Goal: Task Accomplishment & Management: Manage account settings

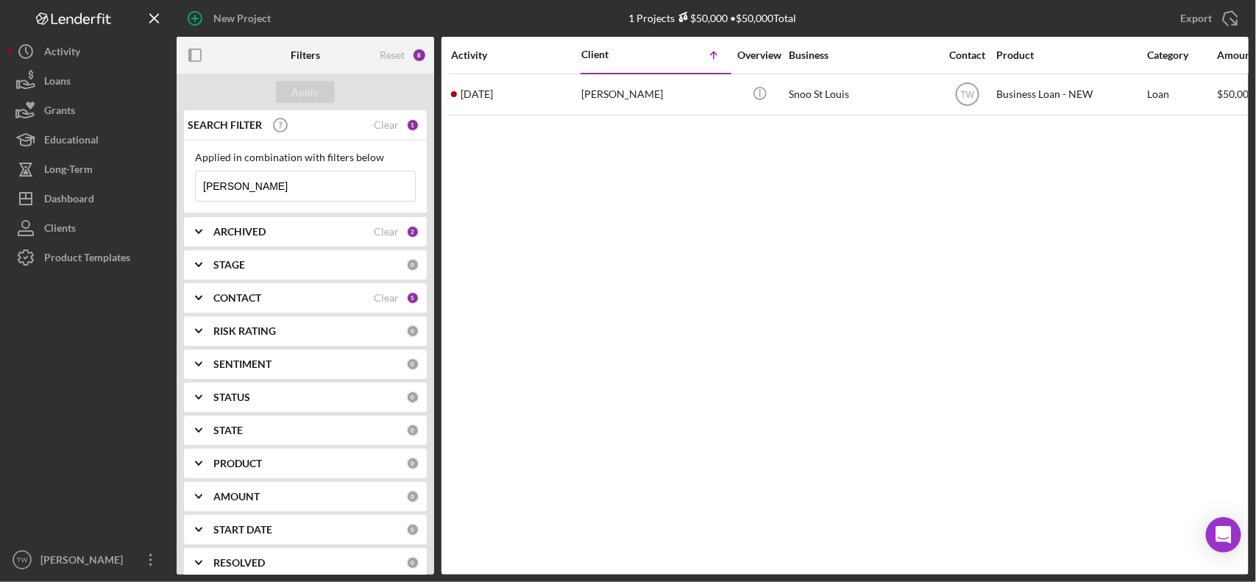
click at [322, 190] on input "[PERSON_NAME]" at bounding box center [305, 185] width 219 height 29
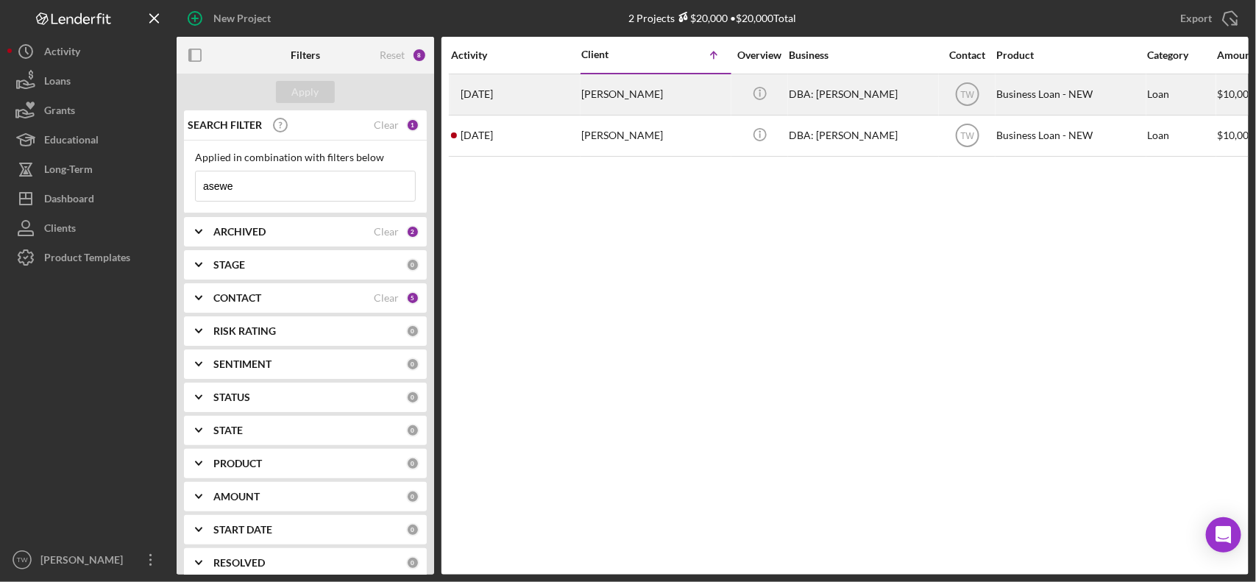
type input "asewe"
click at [662, 105] on div "[PERSON_NAME]" at bounding box center [654, 94] width 147 height 39
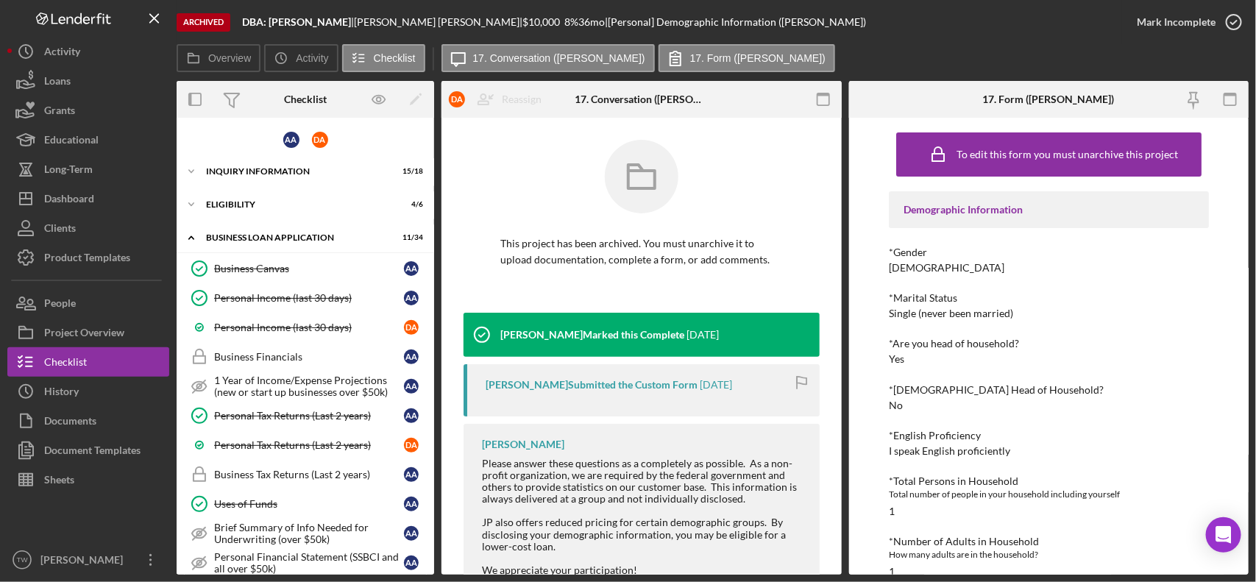
scroll to position [607, 0]
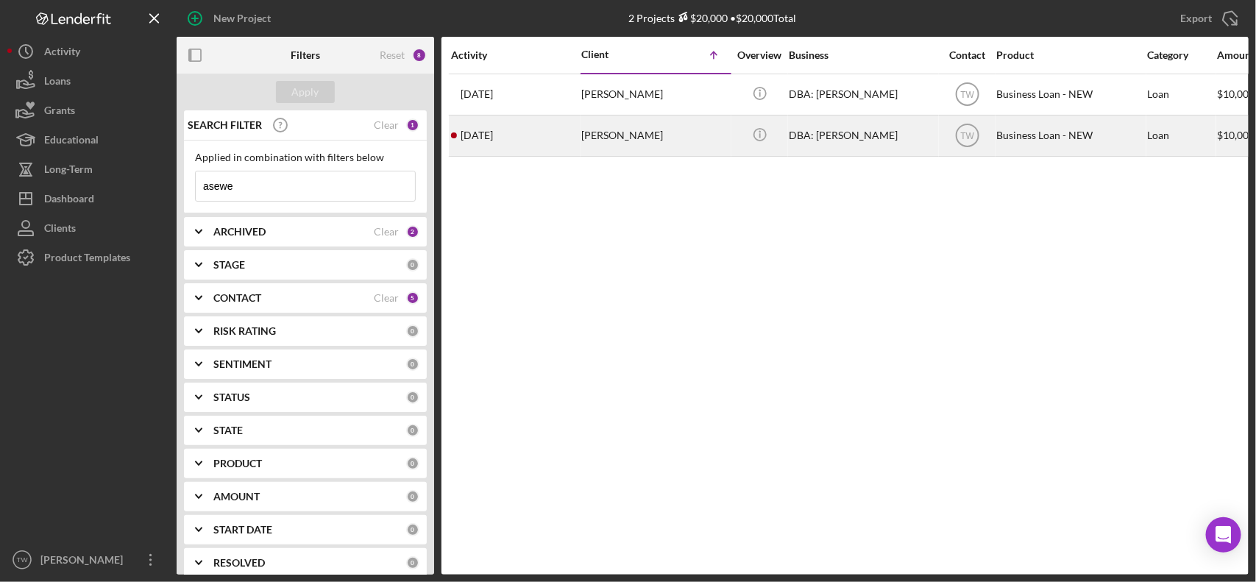
click at [583, 135] on div "[PERSON_NAME]" at bounding box center [654, 135] width 147 height 39
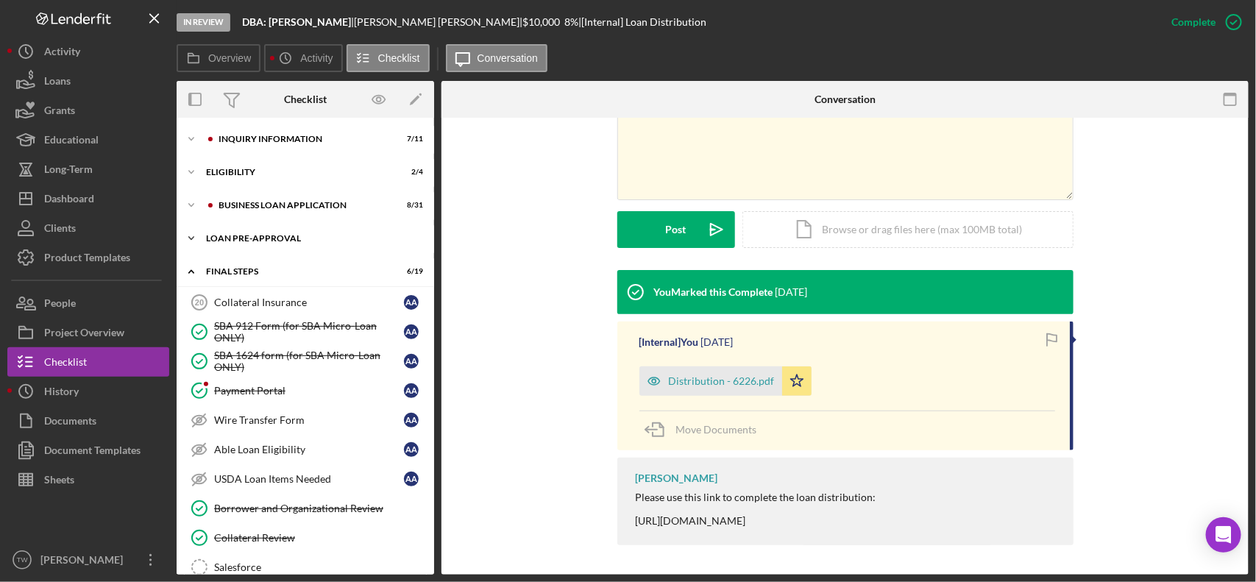
click at [247, 241] on div "LOAN PRE-APPROVAL" at bounding box center [311, 238] width 210 height 9
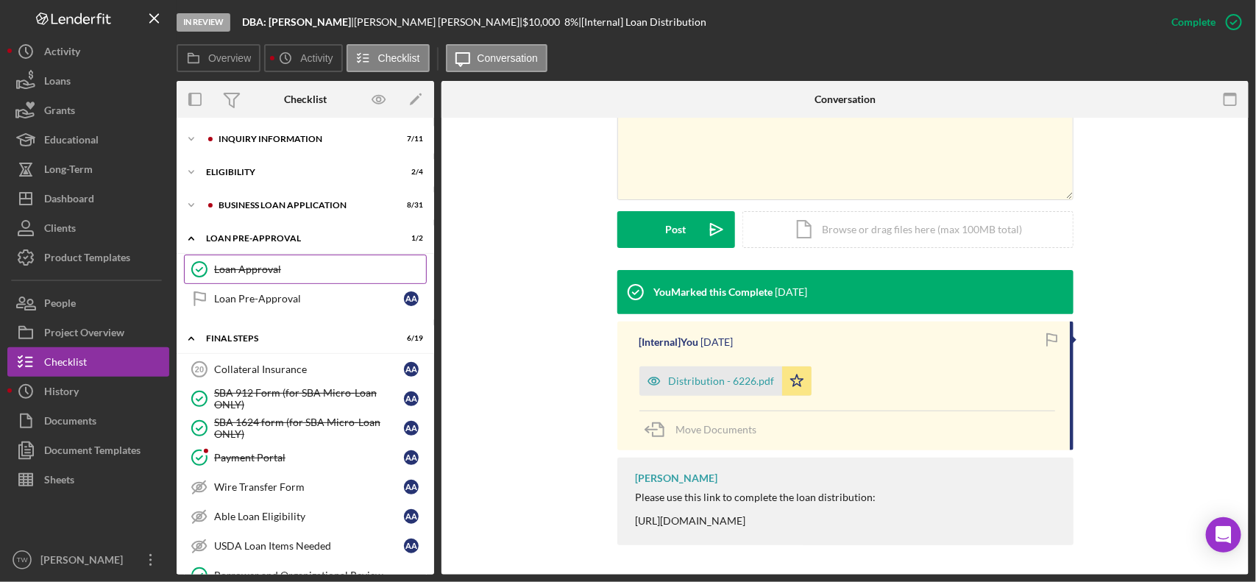
click at [277, 265] on div "Loan Approval" at bounding box center [320, 270] width 212 height 12
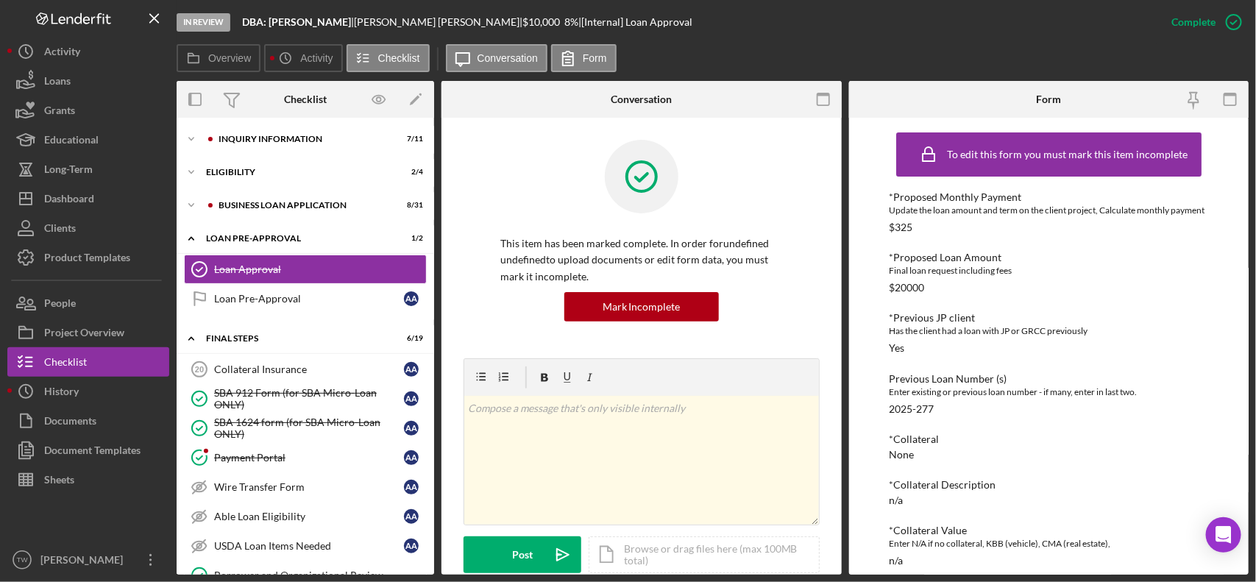
scroll to position [368, 0]
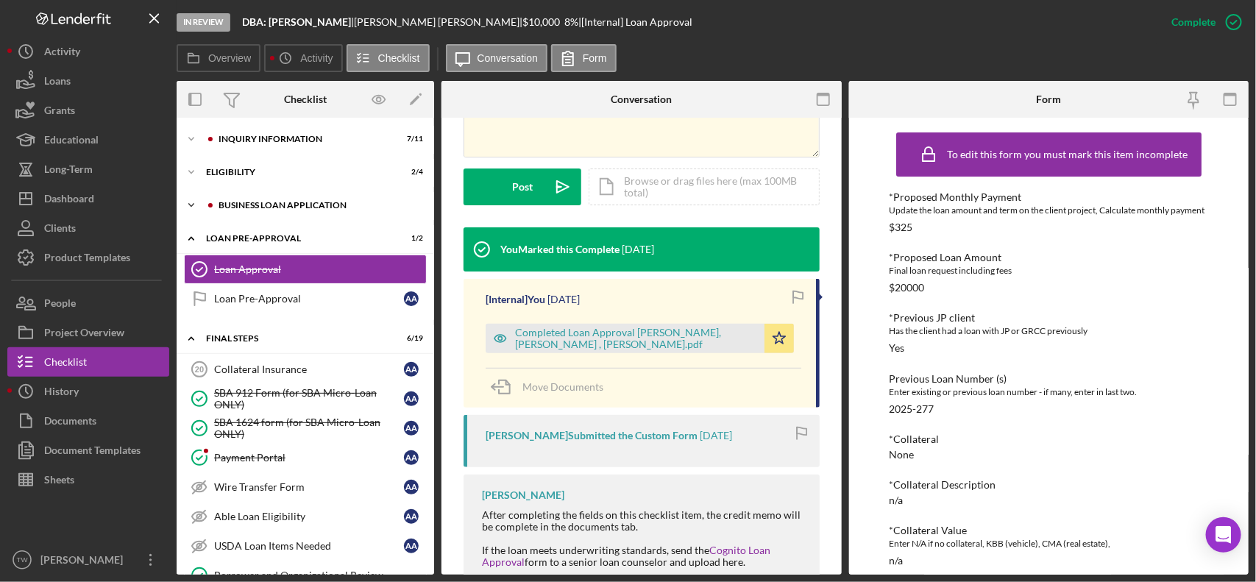
click at [264, 215] on div "Icon/Expander BUSINESS LOAN APPLICATION 8 / 31" at bounding box center [306, 205] width 258 height 29
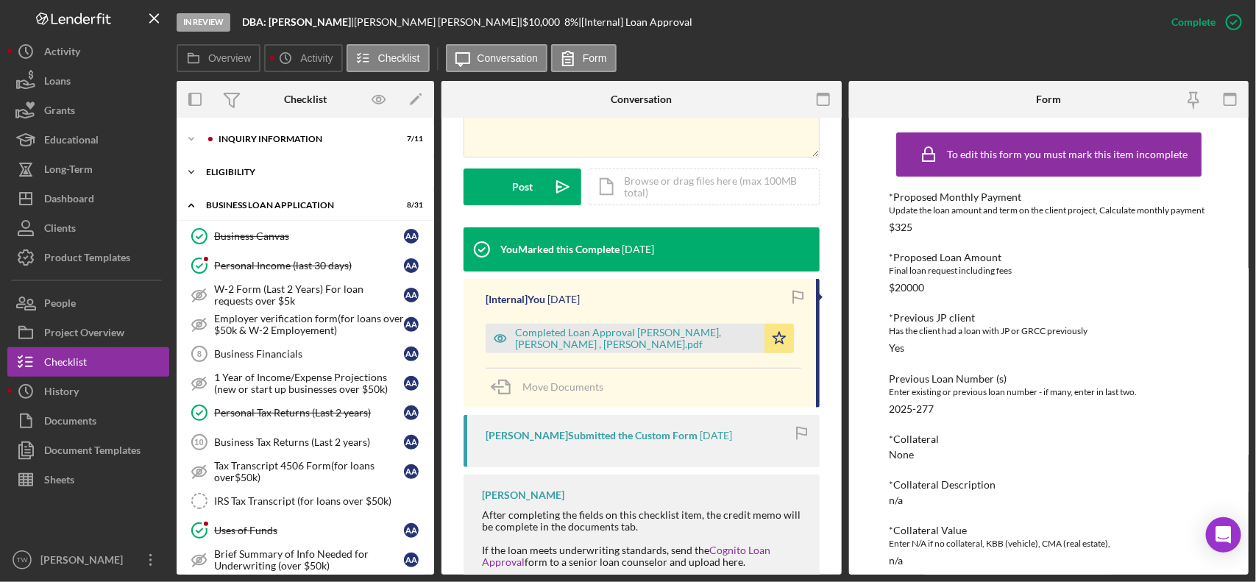
click at [252, 185] on div "Icon/Expander ELIGIBILITY 2 / 4" at bounding box center [306, 172] width 258 height 29
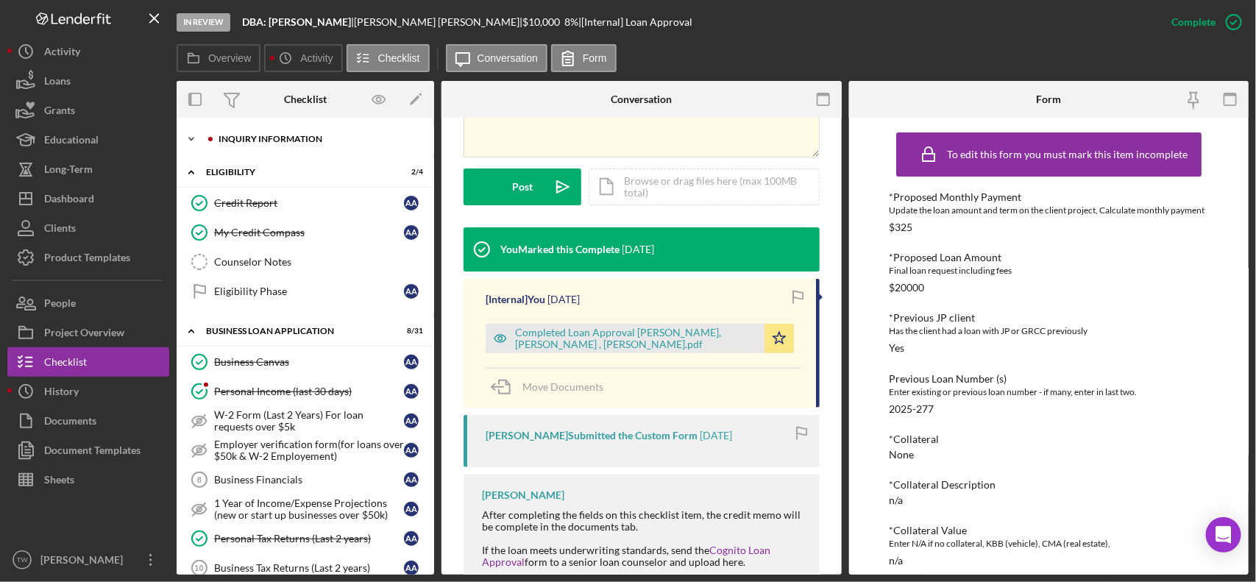
click at [258, 145] on div "Icon/Expander INQUIRY INFORMATION 7 / 11" at bounding box center [306, 138] width 258 height 29
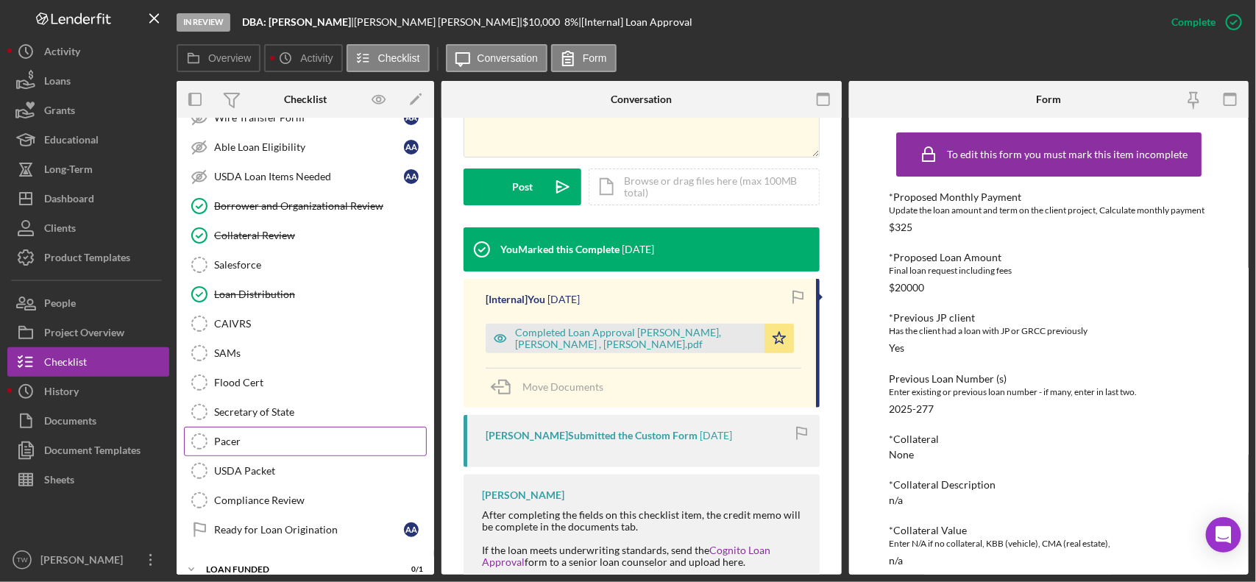
scroll to position [1790, 0]
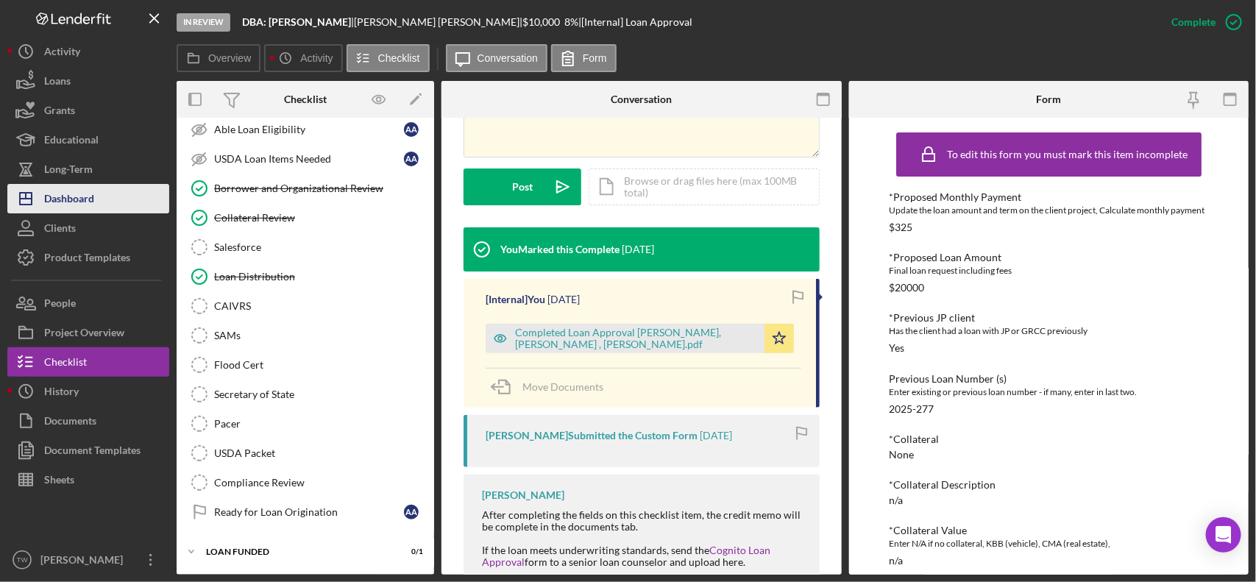
click at [68, 189] on div "Dashboard" at bounding box center [69, 200] width 50 height 33
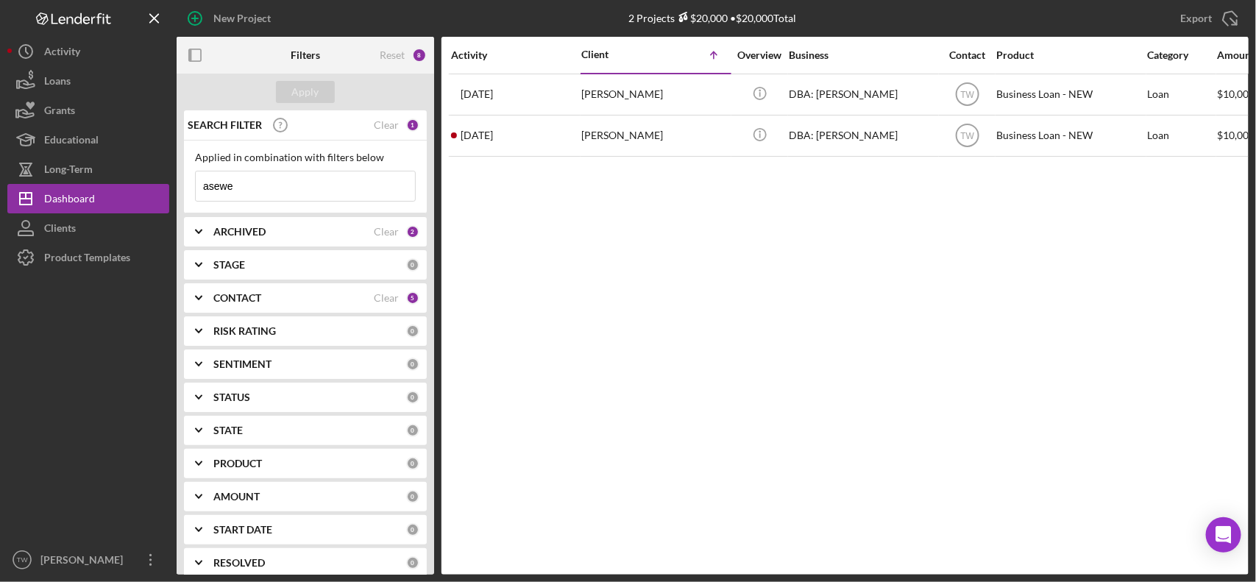
click at [285, 190] on input "asewe" at bounding box center [305, 185] width 219 height 29
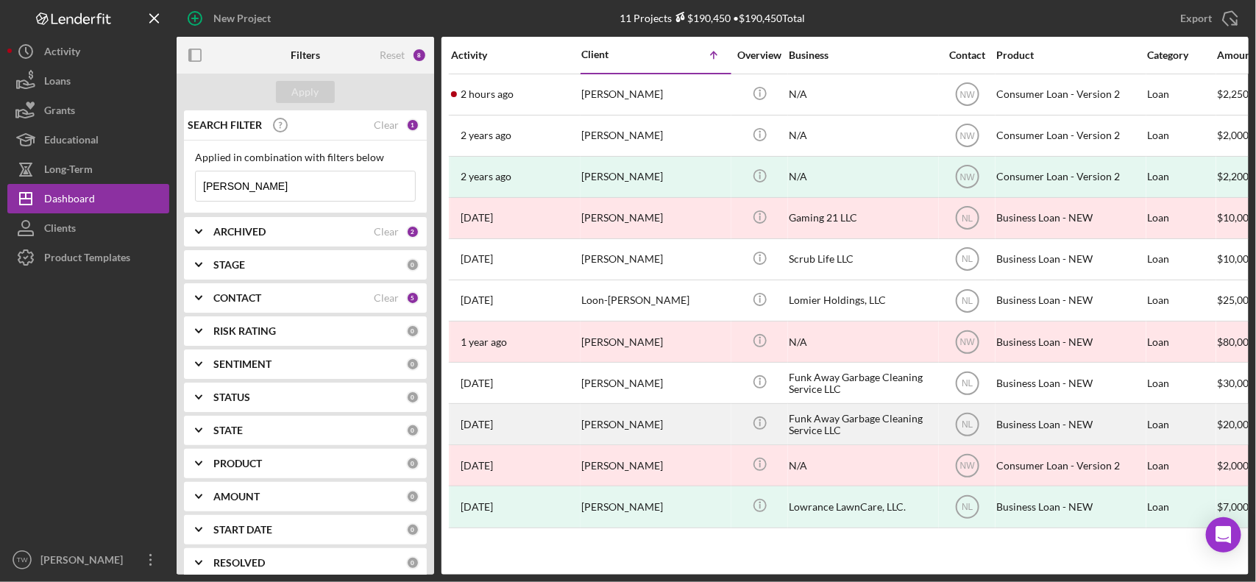
type input "[PERSON_NAME]"
click at [635, 425] on div "[PERSON_NAME]" at bounding box center [654, 424] width 147 height 39
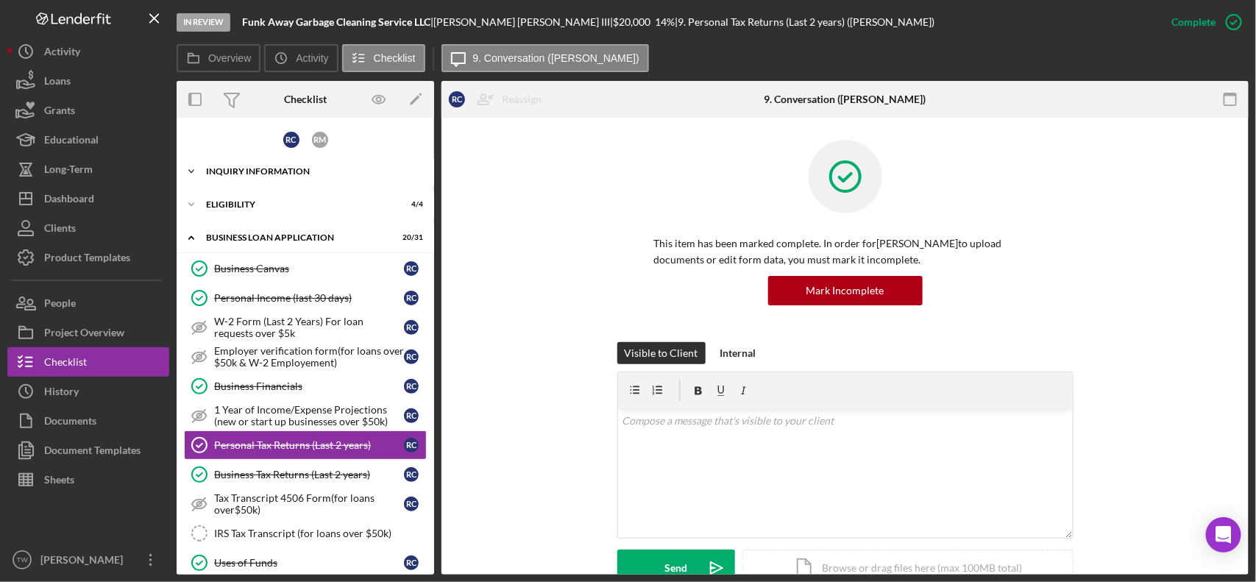
click at [302, 170] on div "INQUIRY INFORMATION" at bounding box center [311, 171] width 210 height 9
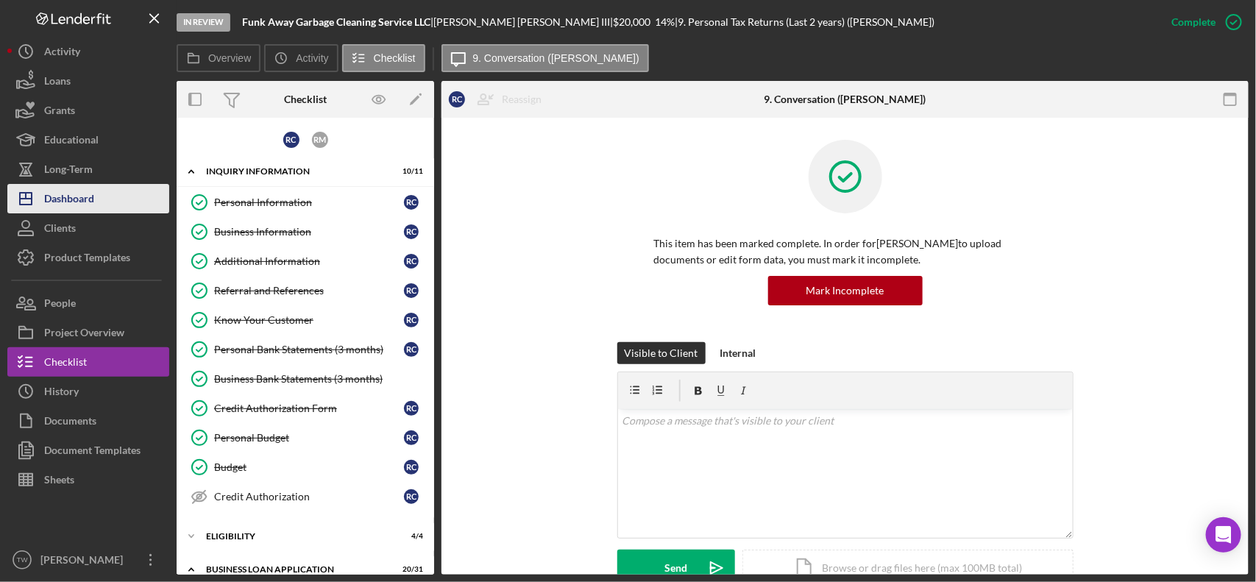
click at [93, 197] on div "Dashboard" at bounding box center [69, 200] width 50 height 33
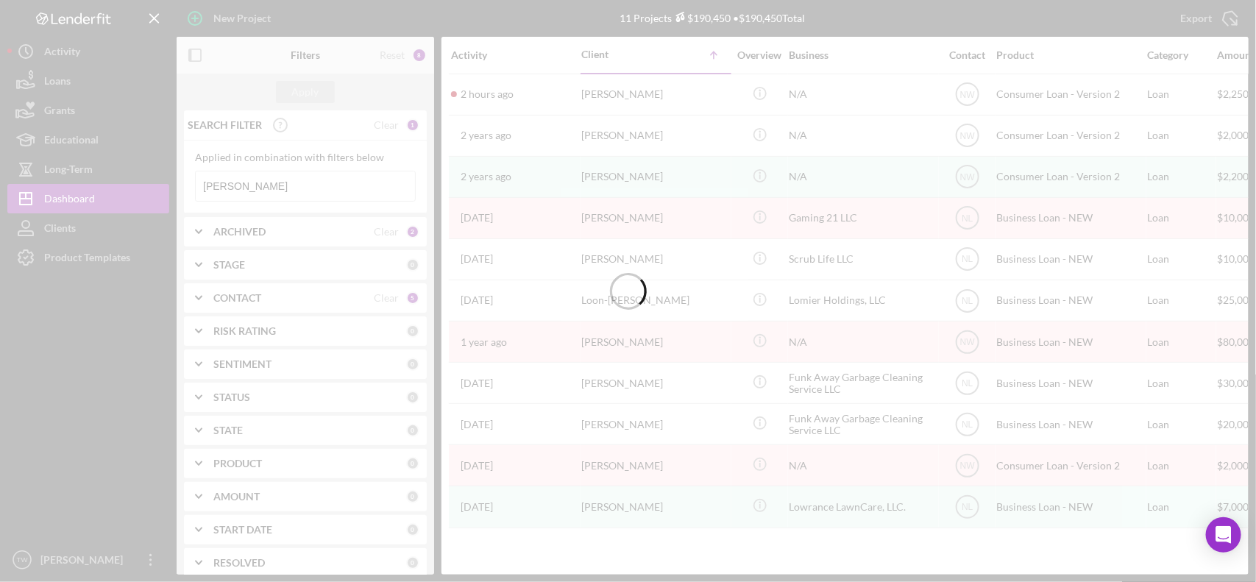
click at [283, 186] on input "[PERSON_NAME]" at bounding box center [305, 185] width 219 height 29
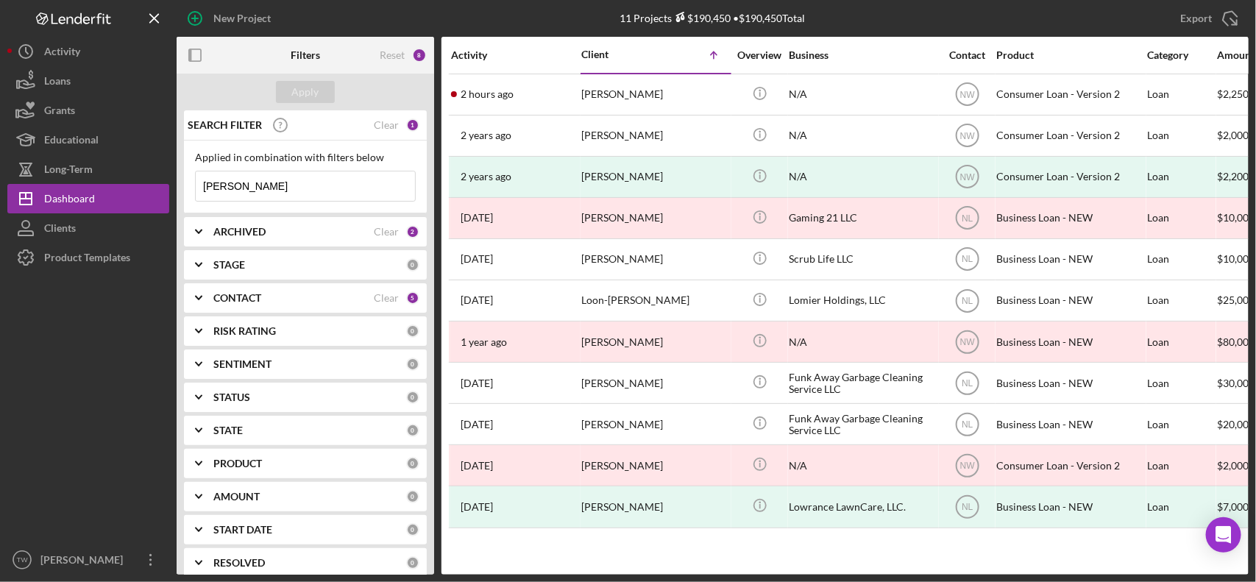
click at [283, 186] on input "[PERSON_NAME]" at bounding box center [305, 185] width 219 height 29
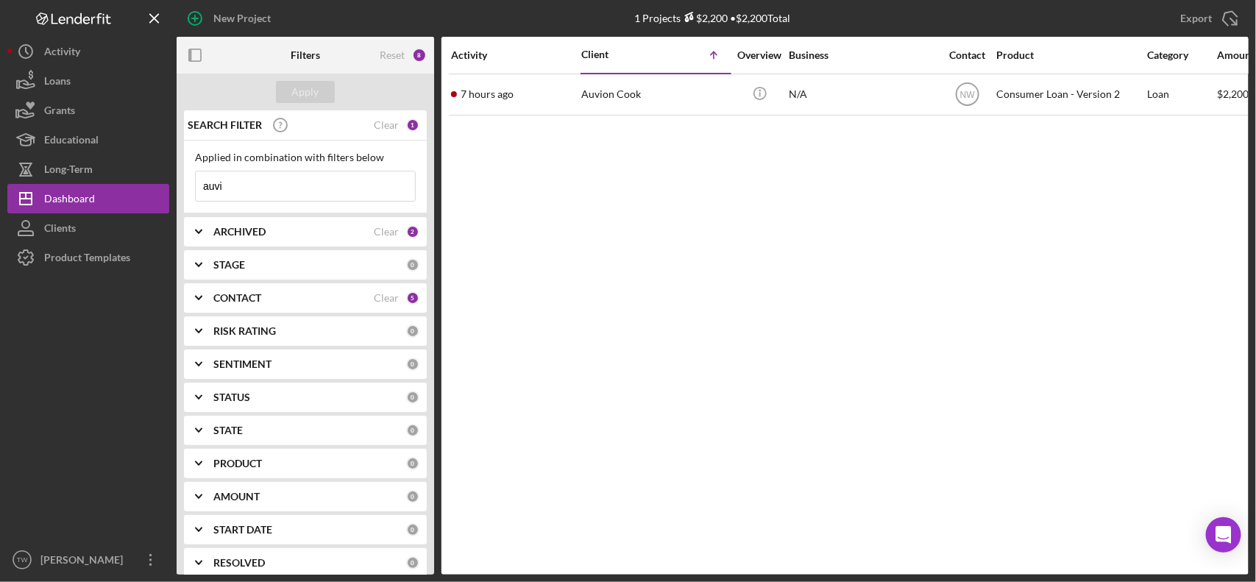
click at [315, 188] on input "auvi" at bounding box center [305, 185] width 219 height 29
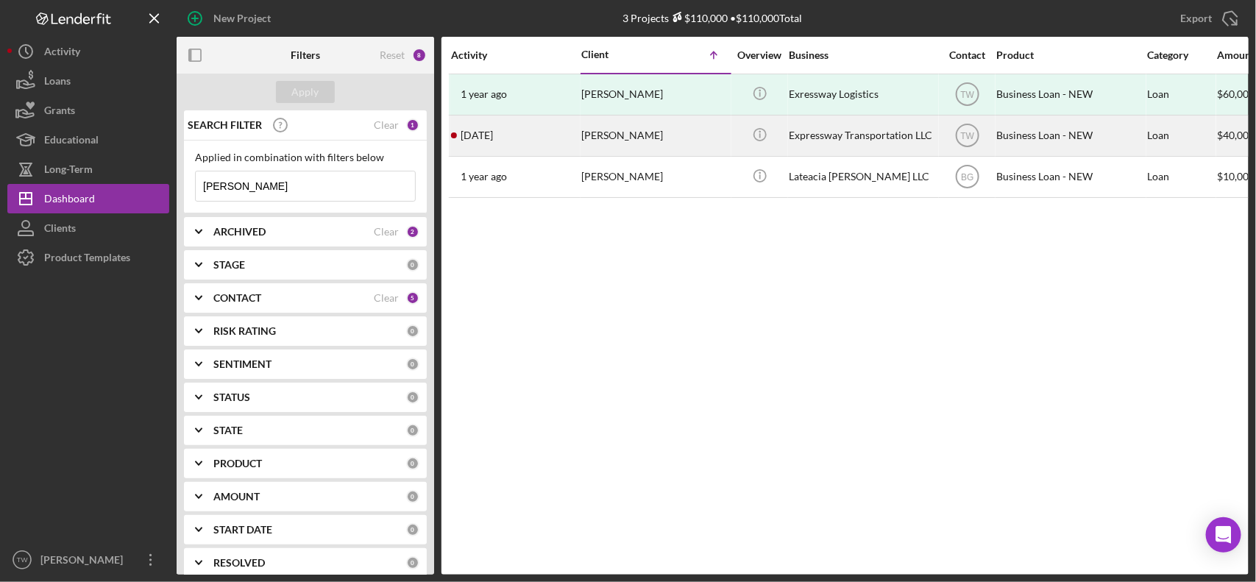
type input "[PERSON_NAME]"
click at [627, 148] on div "[PERSON_NAME]" at bounding box center [654, 135] width 147 height 39
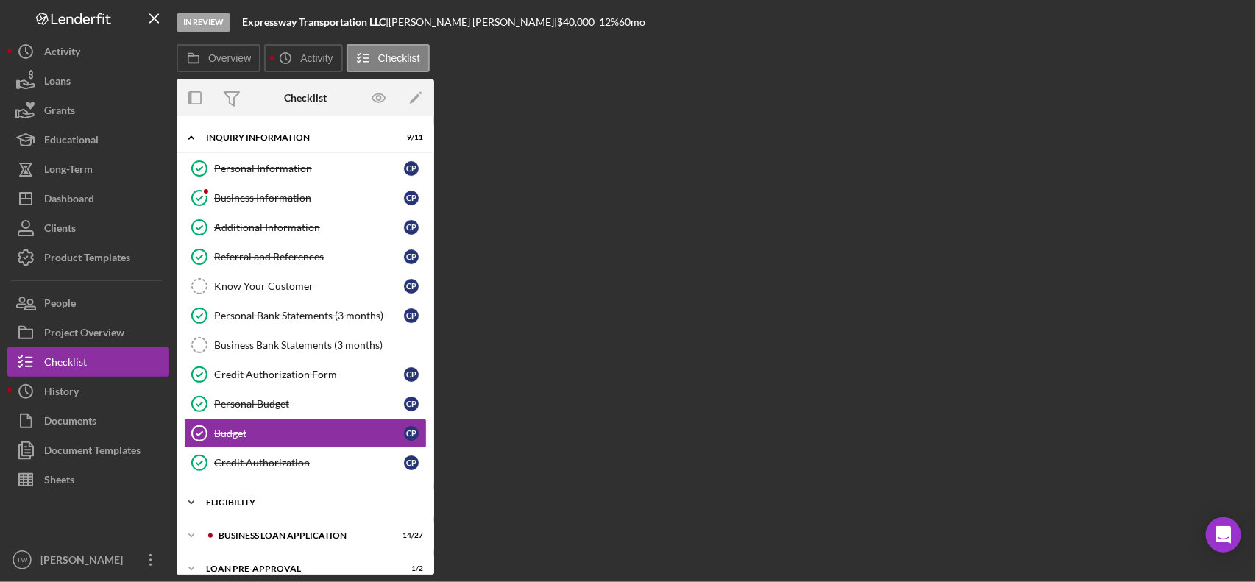
scroll to position [86, 0]
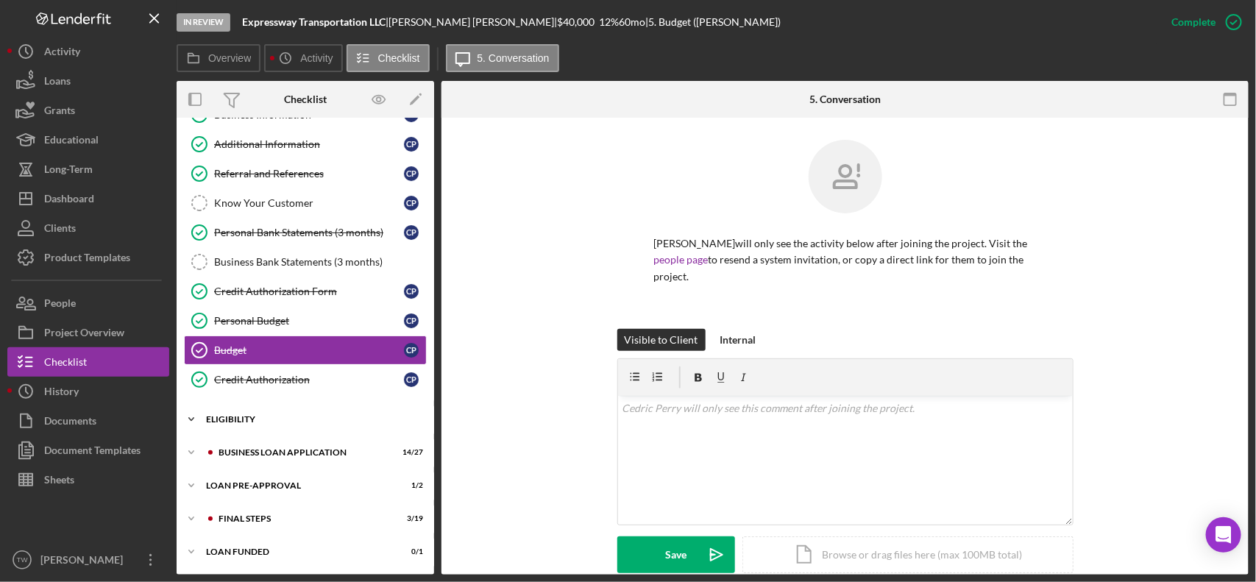
click at [283, 420] on div "ELIGIBILITY" at bounding box center [311, 419] width 210 height 9
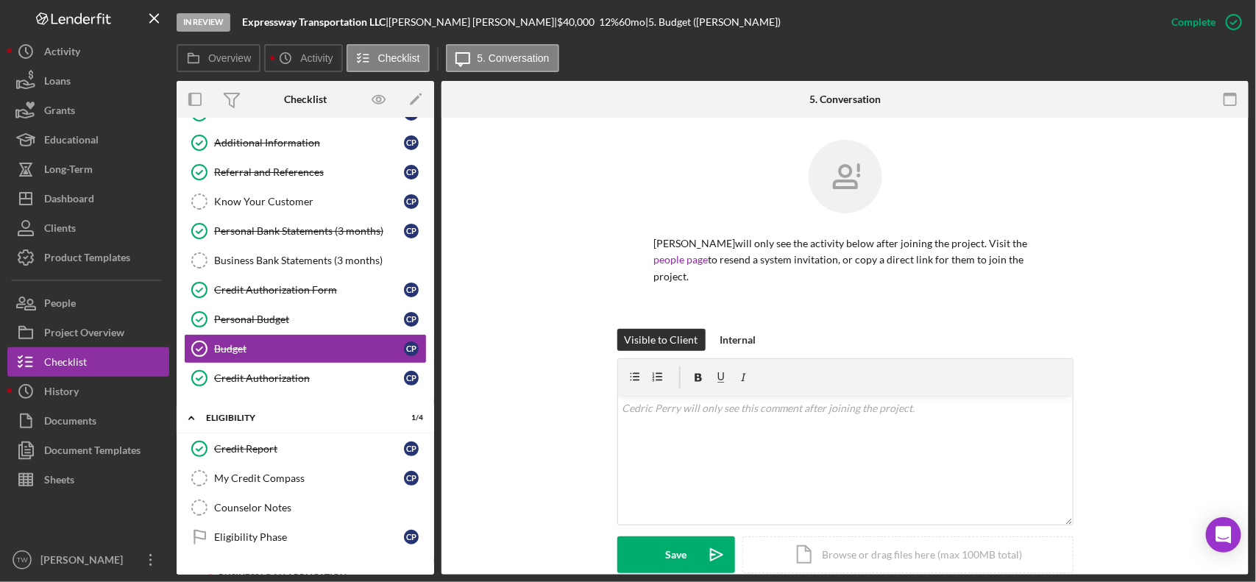
scroll to position [216, 0]
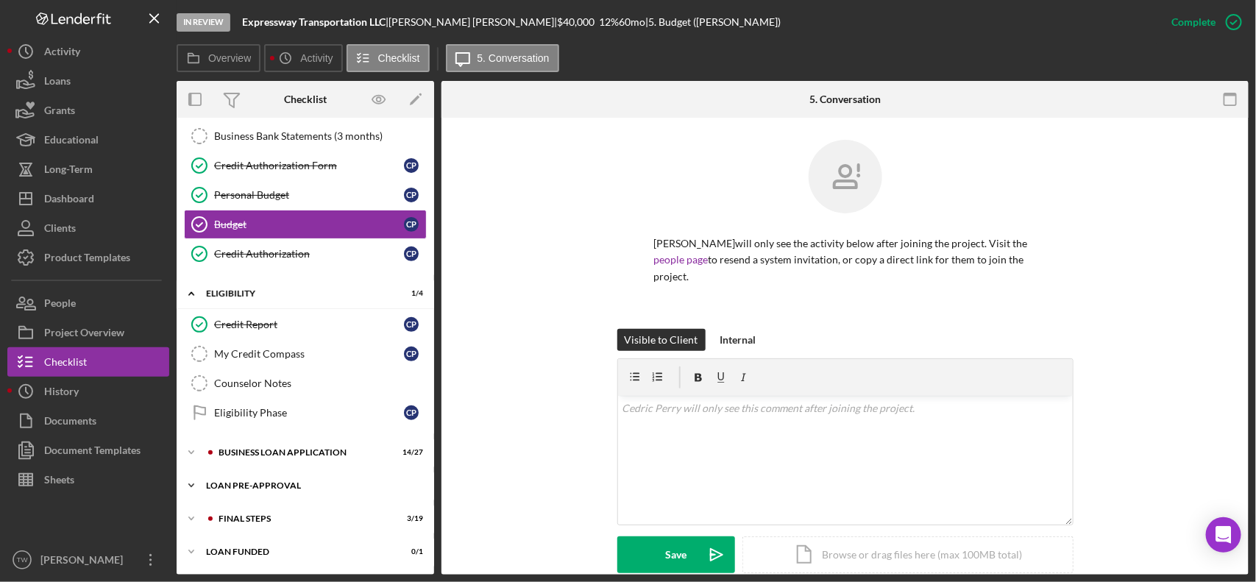
click at [260, 487] on div "LOAN PRE-APPROVAL" at bounding box center [311, 485] width 210 height 9
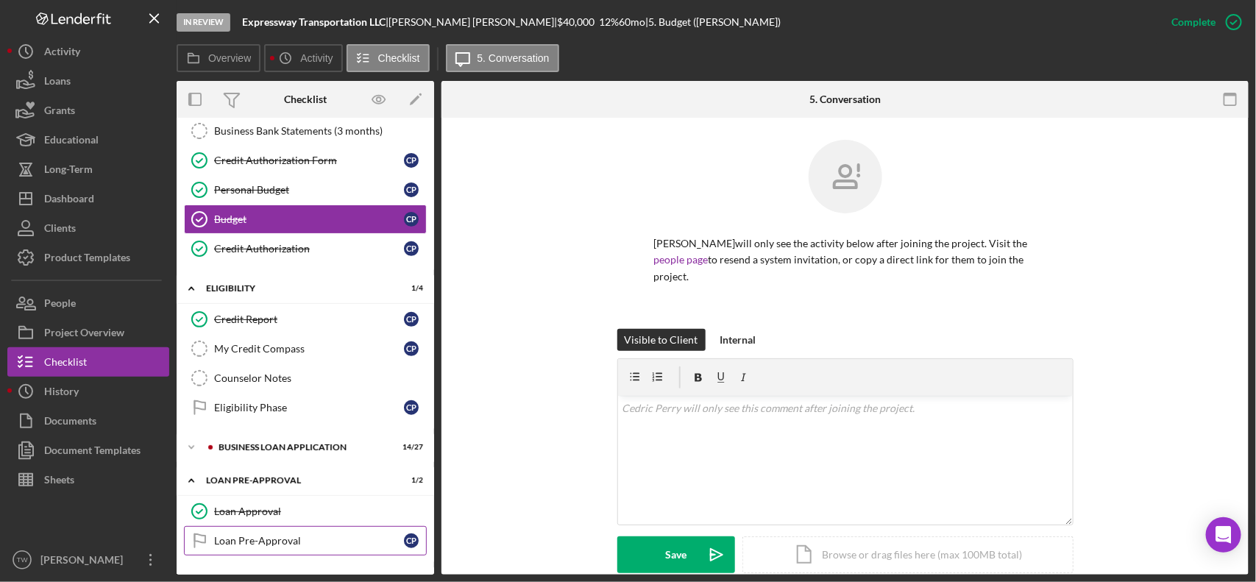
scroll to position [284, 0]
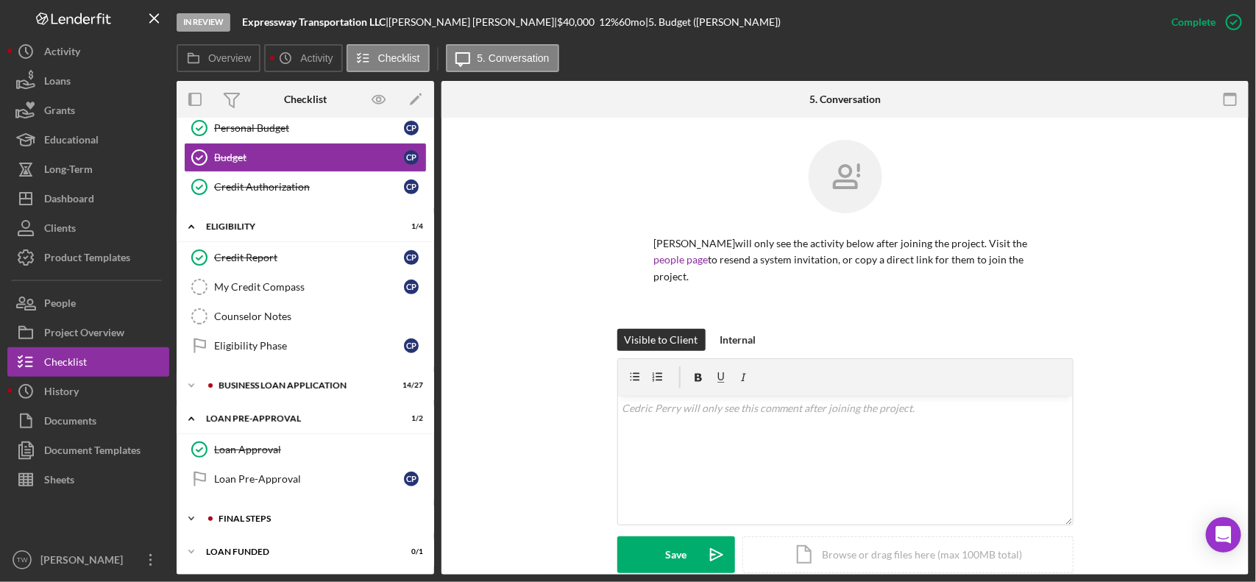
click at [285, 517] on div "FINAL STEPS" at bounding box center [317, 518] width 197 height 9
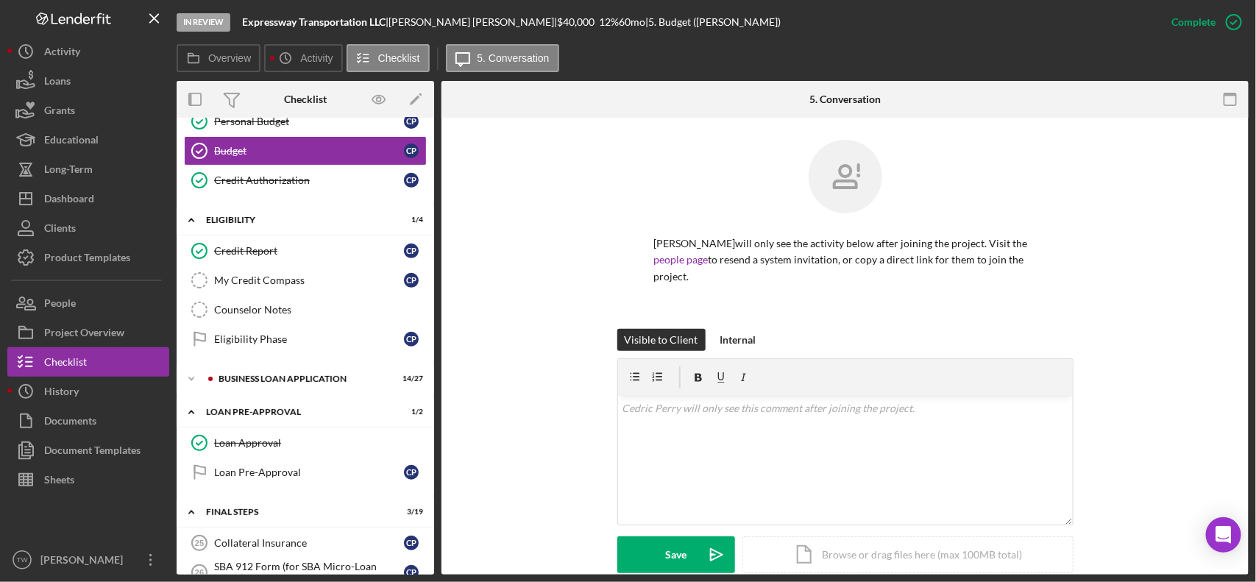
scroll to position [744, 0]
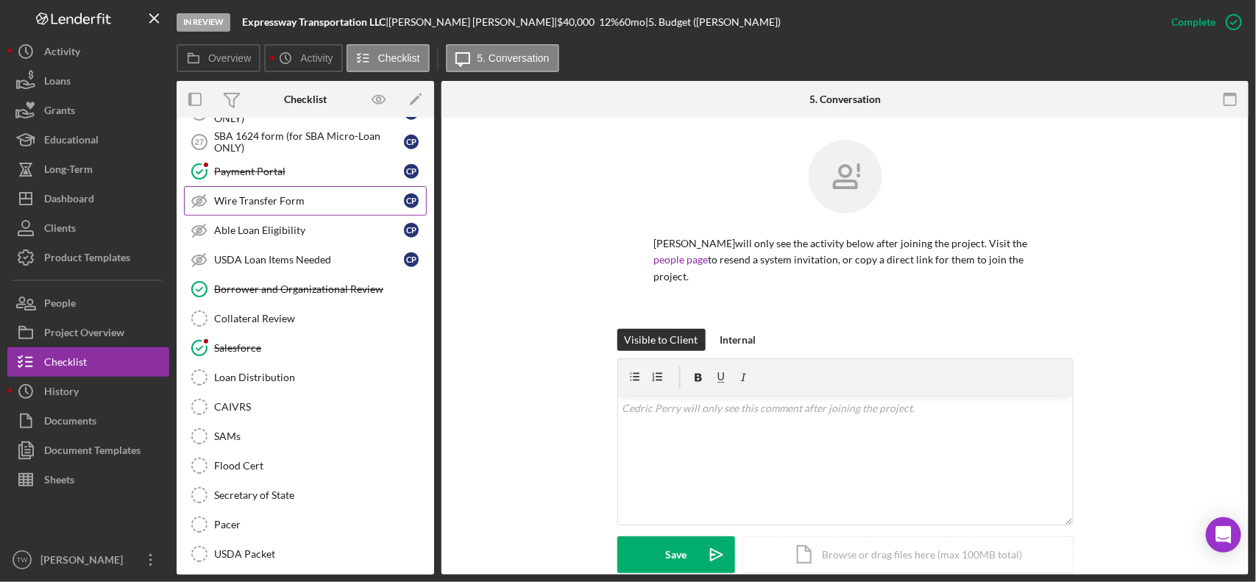
click at [286, 207] on div "Wire Transfer Form" at bounding box center [309, 201] width 190 height 12
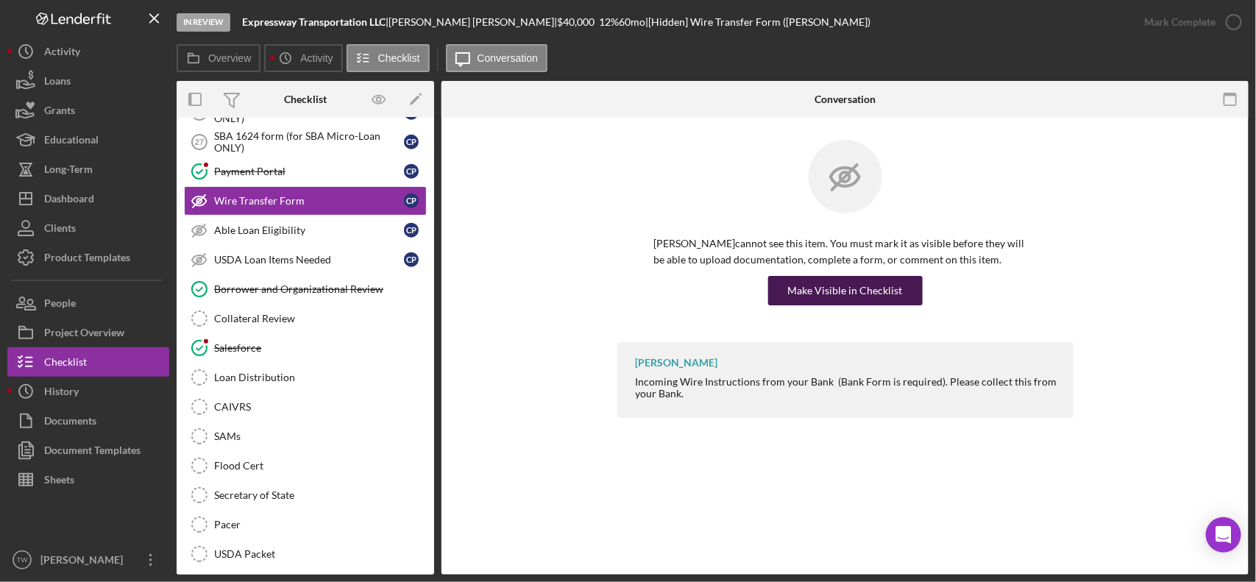
click at [813, 300] on div "Make Visible in Checklist" at bounding box center [845, 290] width 115 height 29
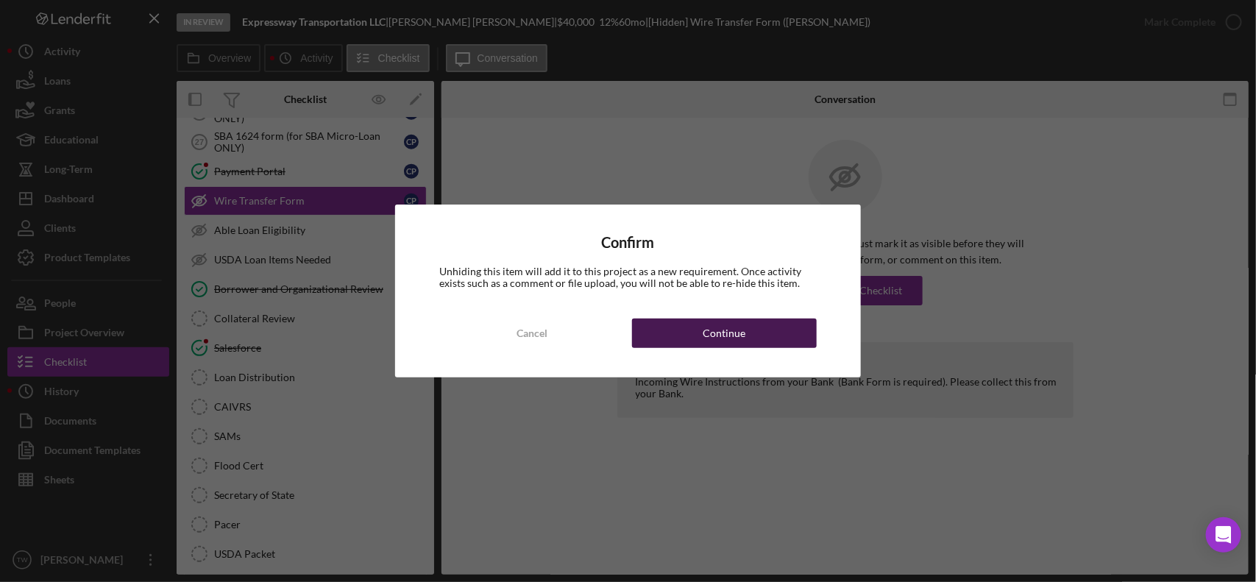
click at [777, 328] on button "Continue" at bounding box center [724, 333] width 185 height 29
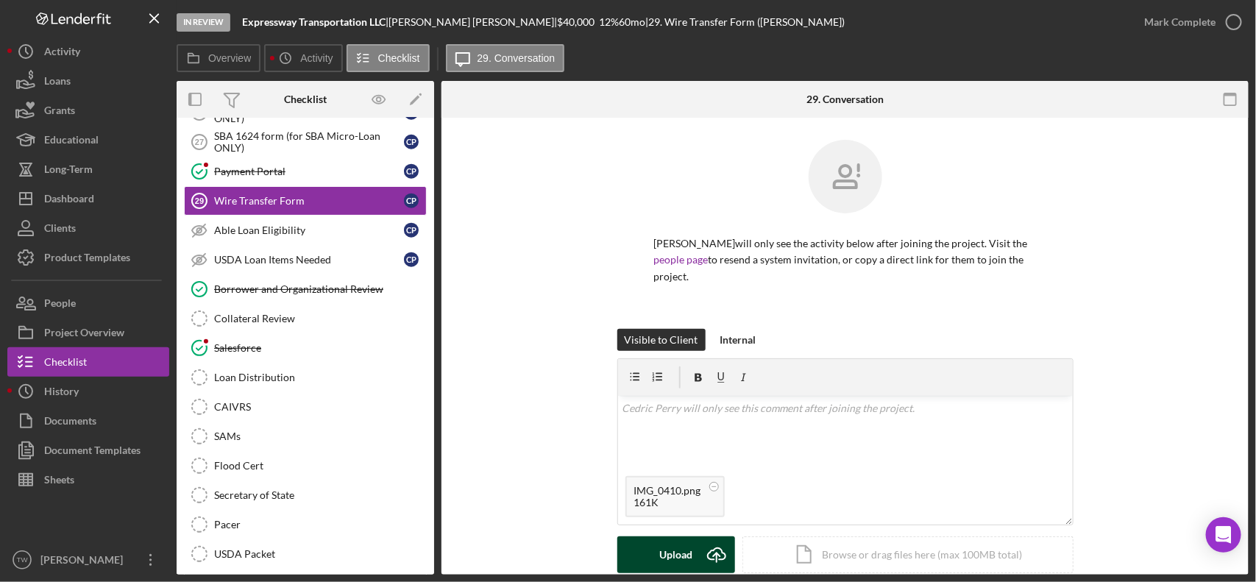
click at [672, 537] on div "Upload" at bounding box center [675, 555] width 33 height 37
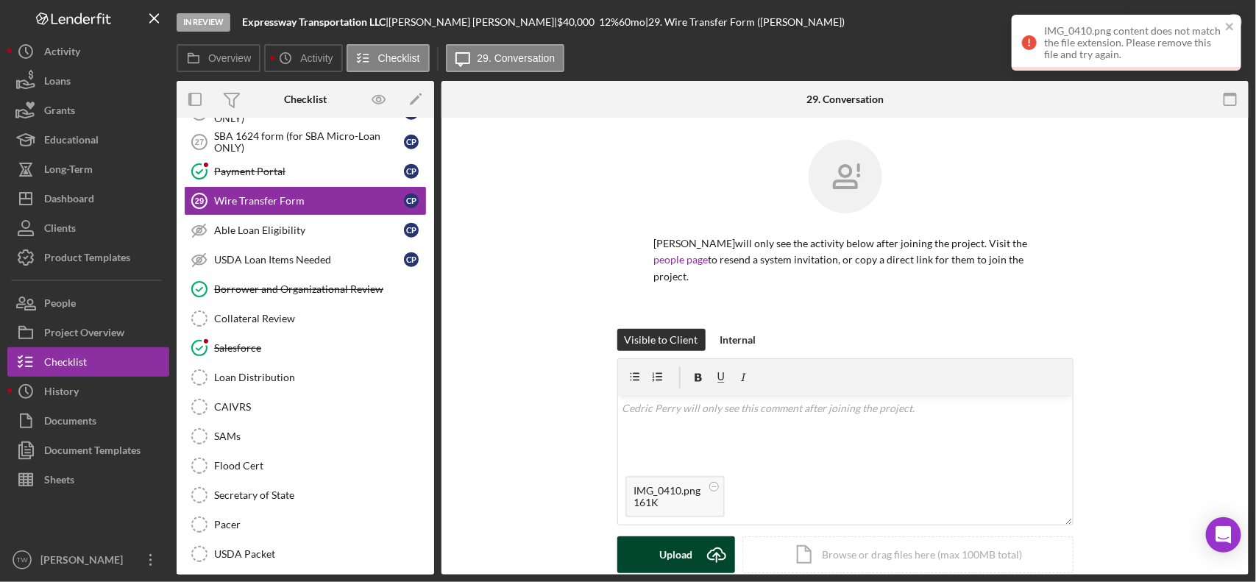
click at [668, 537] on div "Upload" at bounding box center [675, 555] width 33 height 37
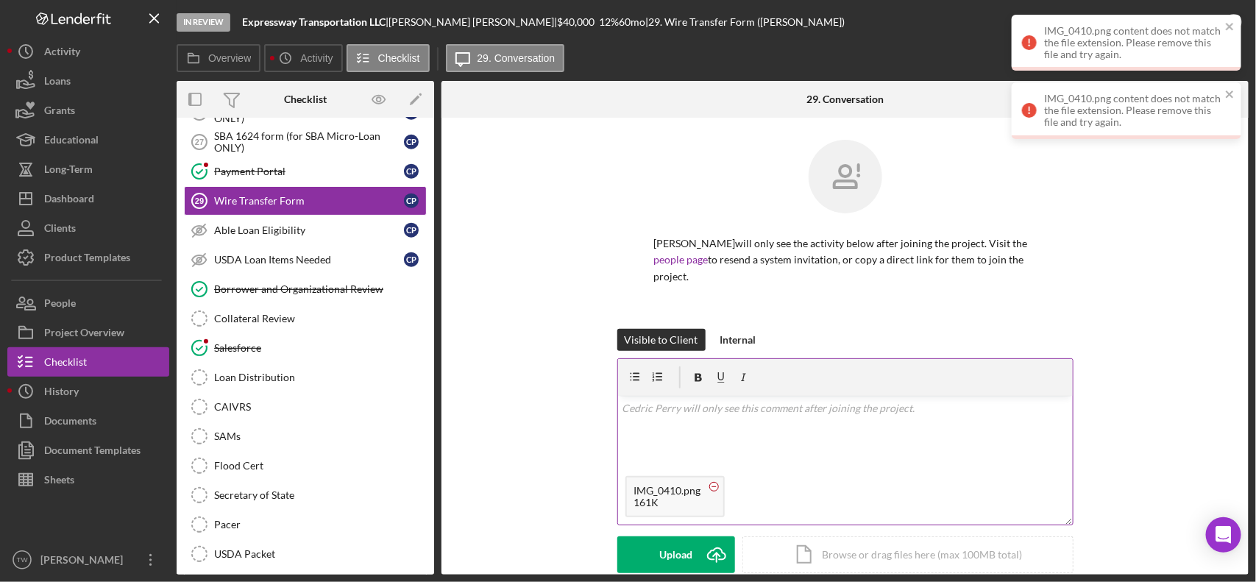
click at [708, 478] on icon at bounding box center [714, 487] width 18 height 18
click at [659, 537] on div "Upload" at bounding box center [675, 555] width 33 height 37
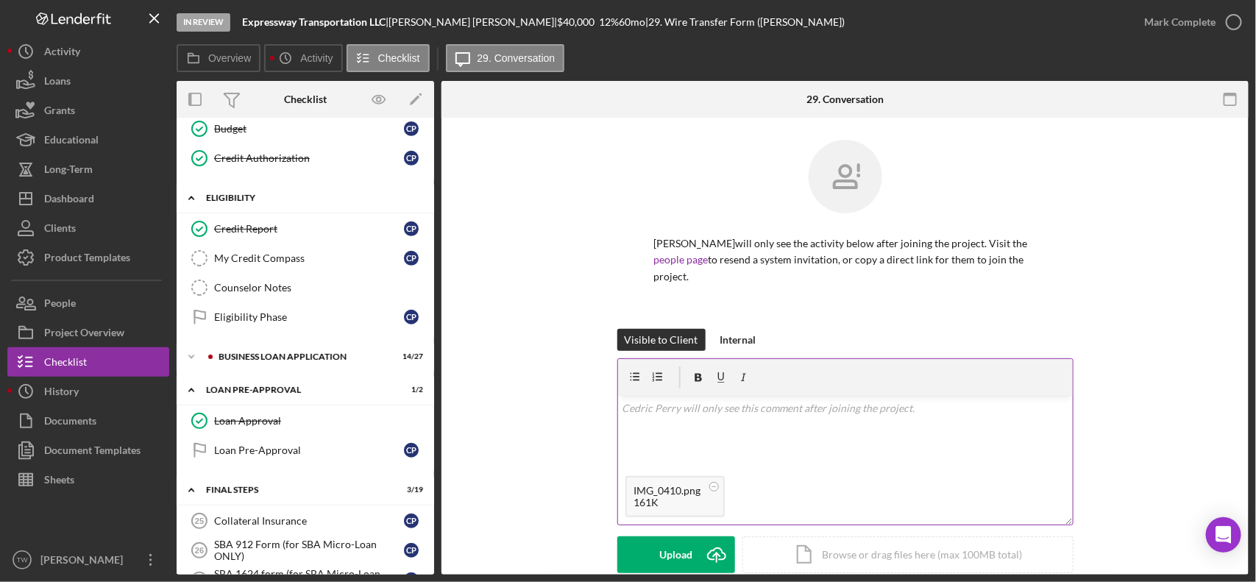
scroll to position [582, 0]
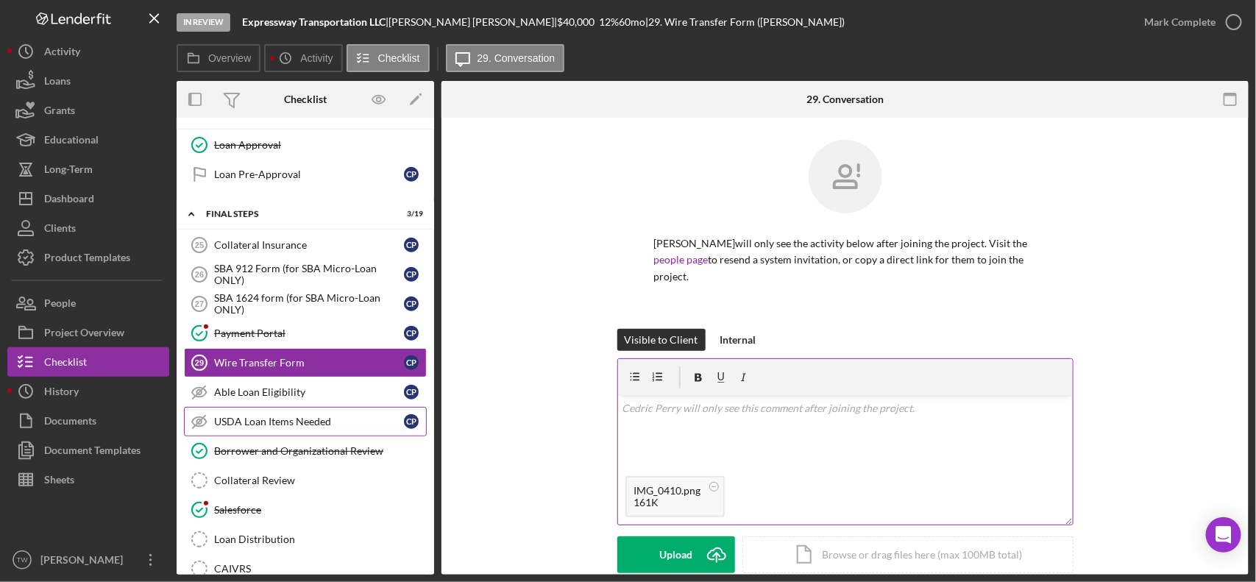
click at [251, 428] on div "USDA Loan Items Needed" at bounding box center [309, 422] width 190 height 12
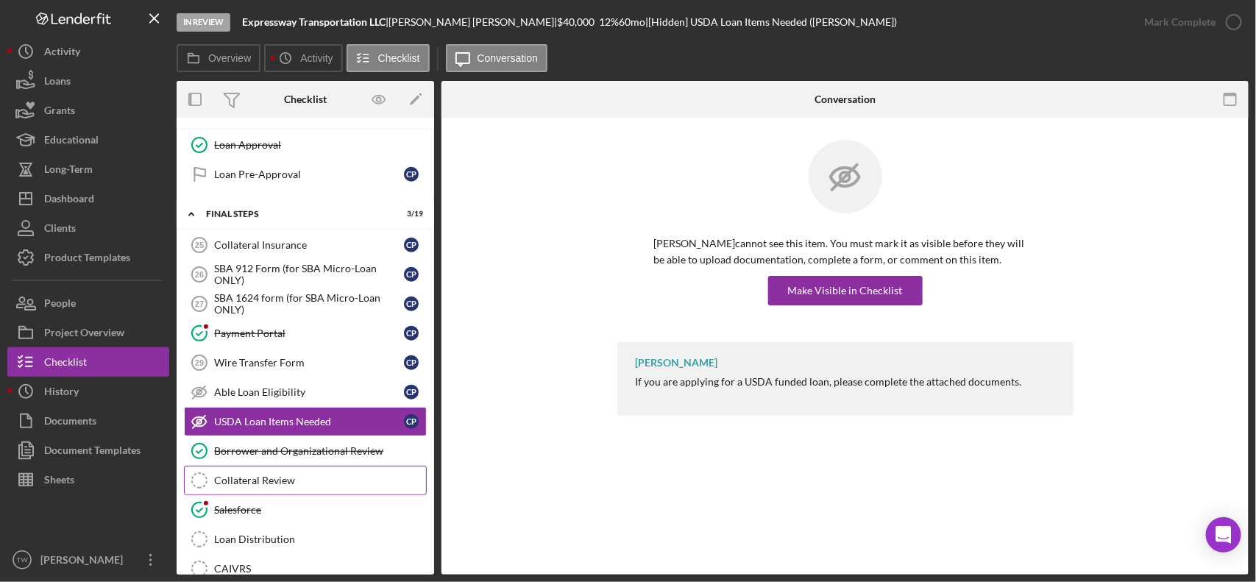
click at [266, 487] on div "Collateral Review" at bounding box center [320, 481] width 212 height 12
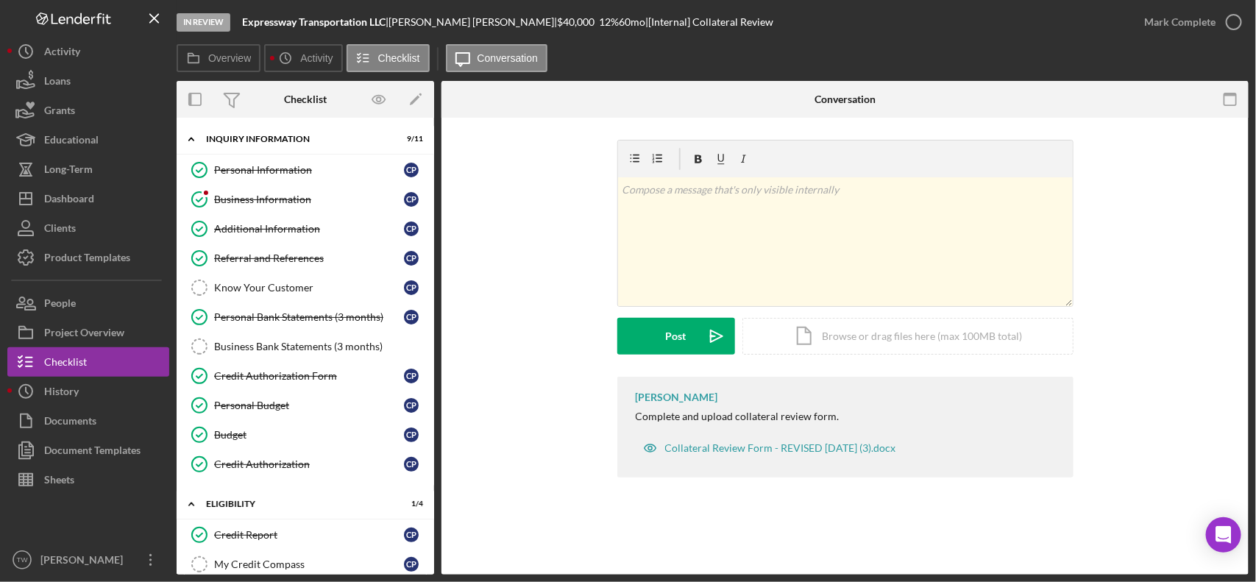
scroll to position [184, 0]
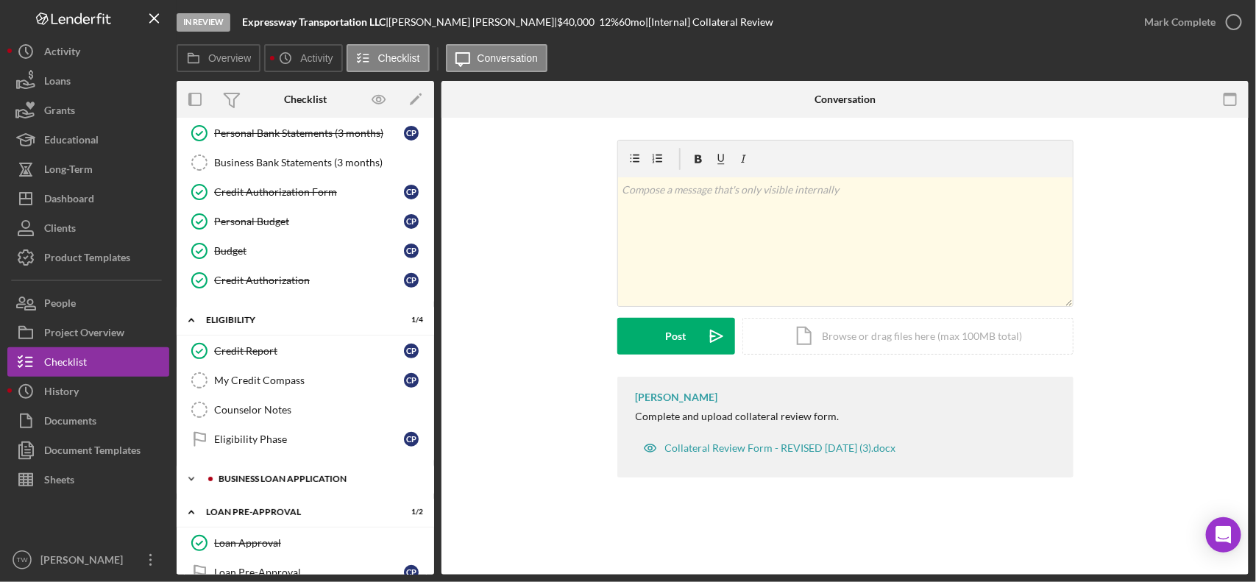
click at [266, 484] on div "BUSINESS LOAN APPLICATION" at bounding box center [317, 479] width 197 height 9
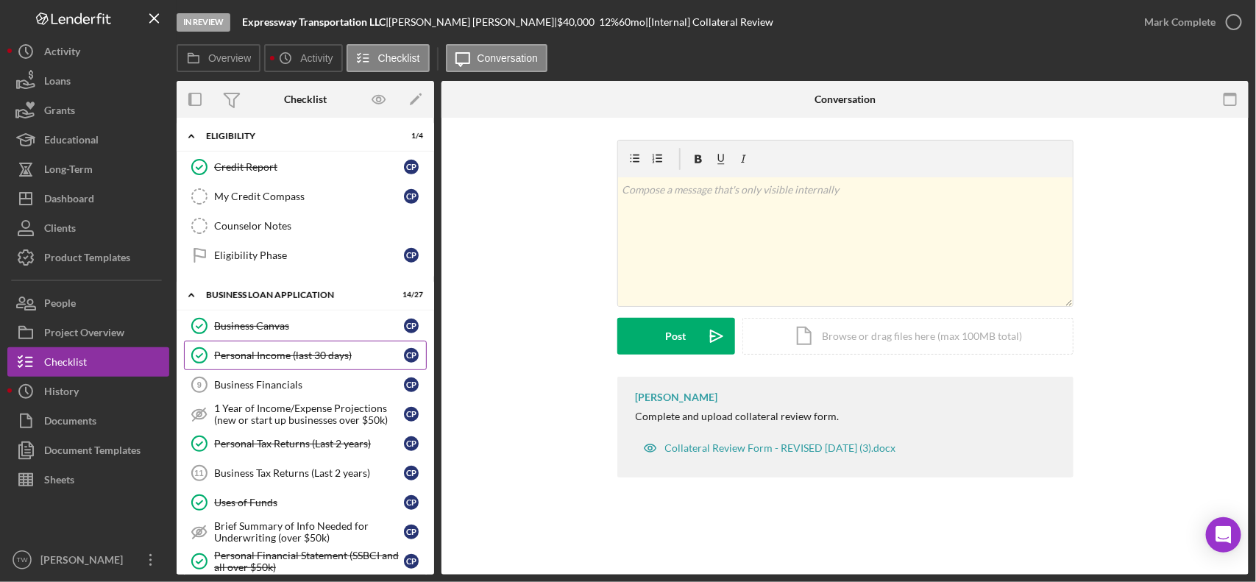
scroll to position [460, 0]
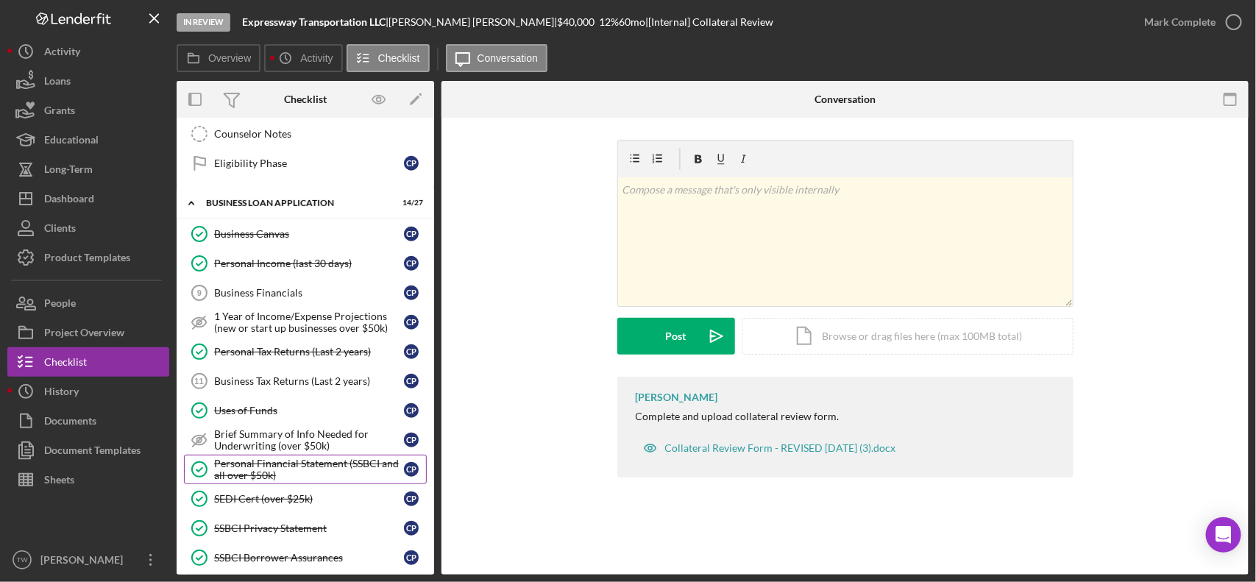
click at [296, 476] on div "Personal Financial Statement (SSBCI and all over $50k)" at bounding box center [309, 470] width 190 height 24
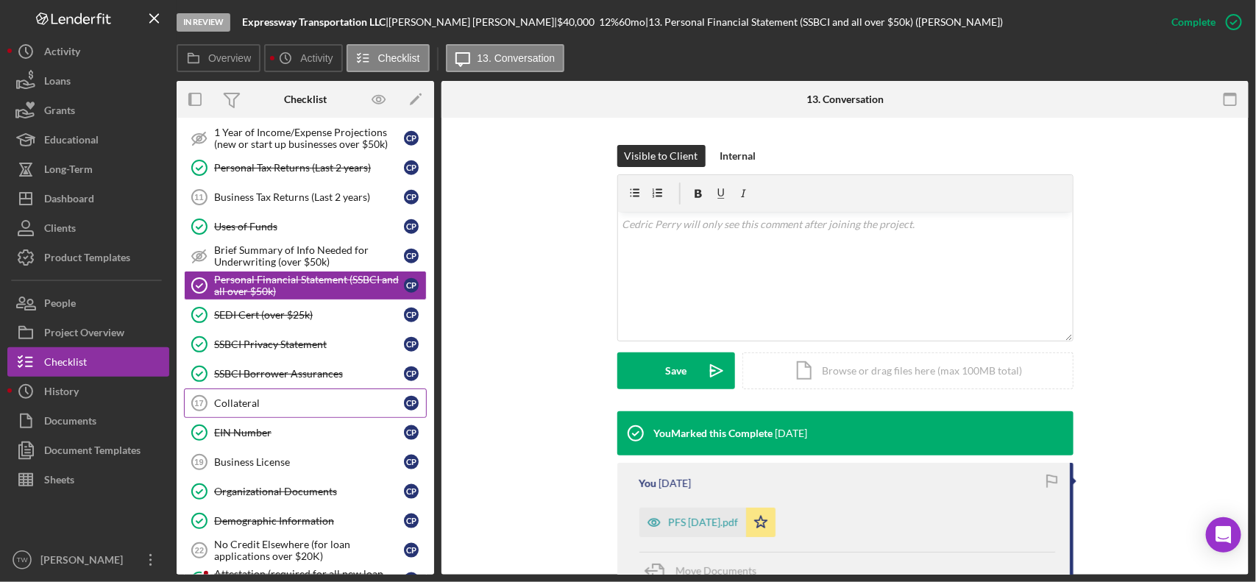
scroll to position [736, 0]
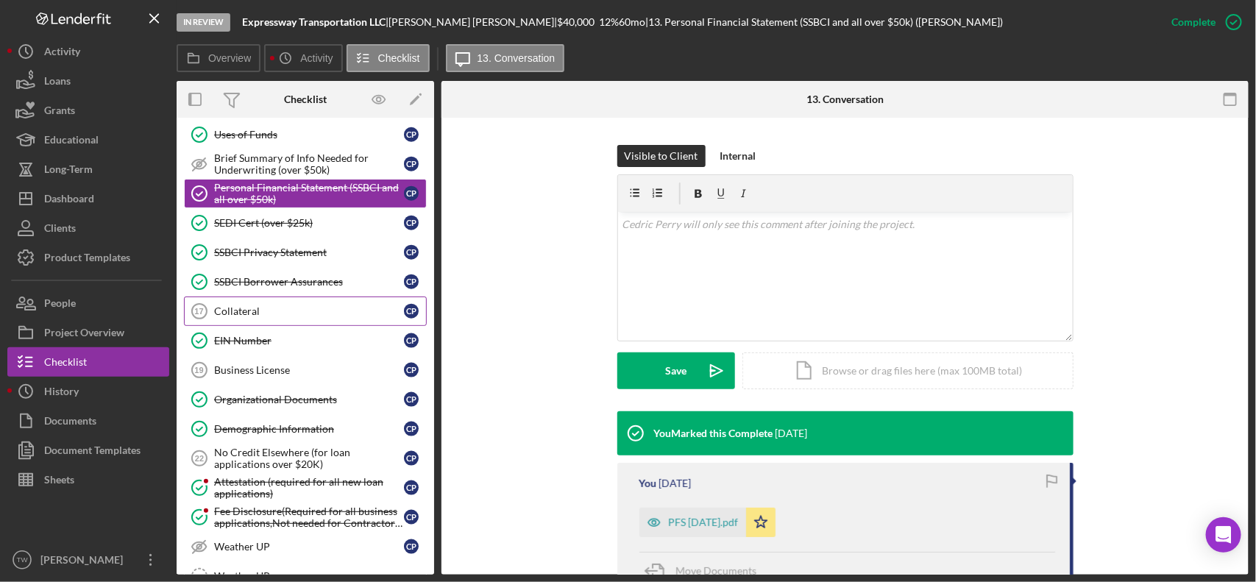
click at [289, 311] on link "Collateral 17 Collateral C P" at bounding box center [305, 311] width 243 height 29
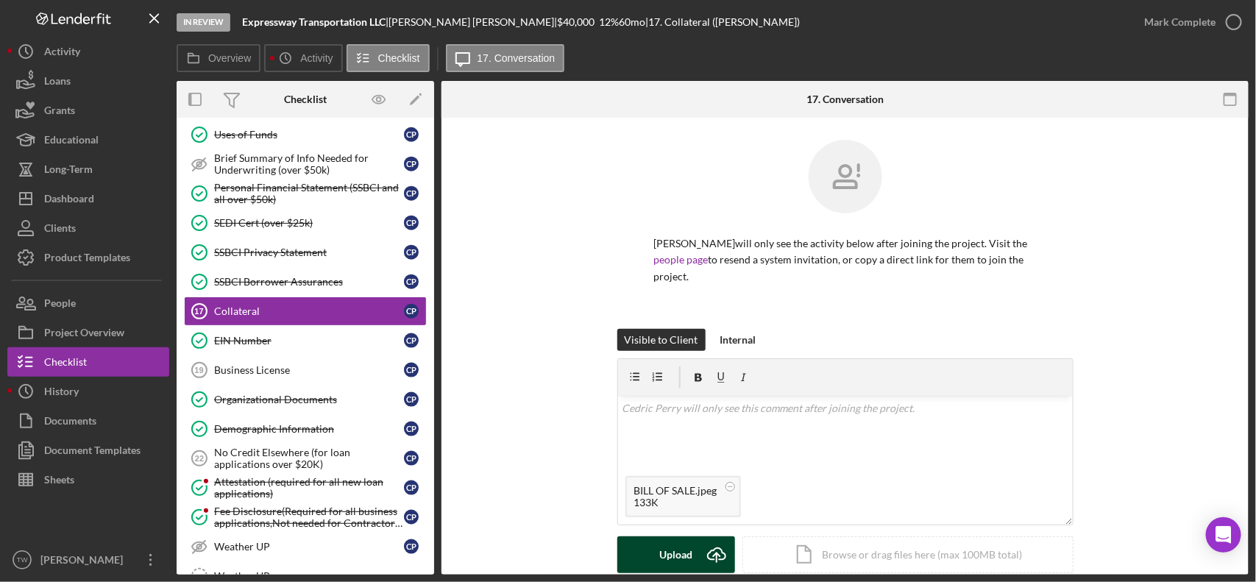
click at [662, 541] on div "Upload" at bounding box center [675, 555] width 33 height 37
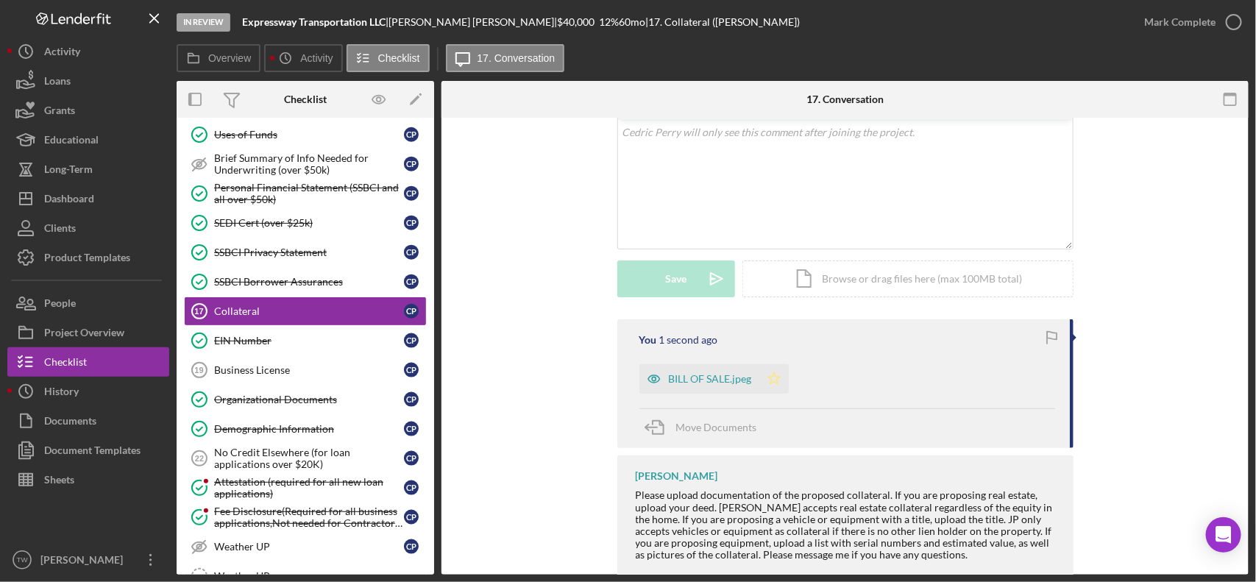
click at [775, 364] on icon "Icon/Star" at bounding box center [774, 378] width 29 height 29
click at [1173, 20] on div "Mark Complete" at bounding box center [1180, 21] width 71 height 29
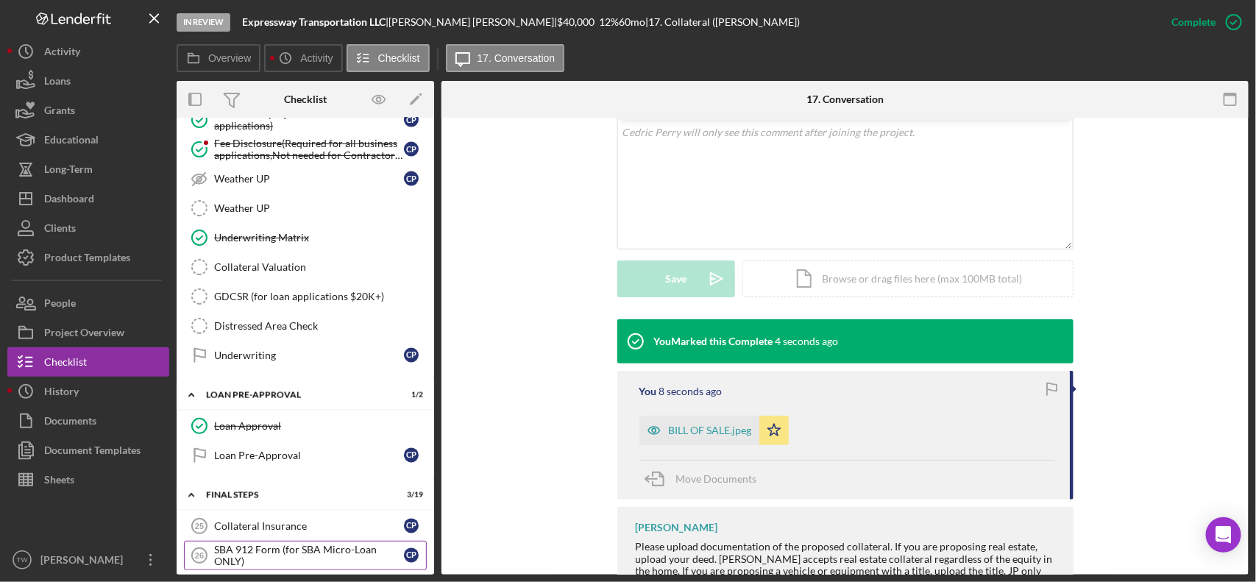
scroll to position [1472, 0]
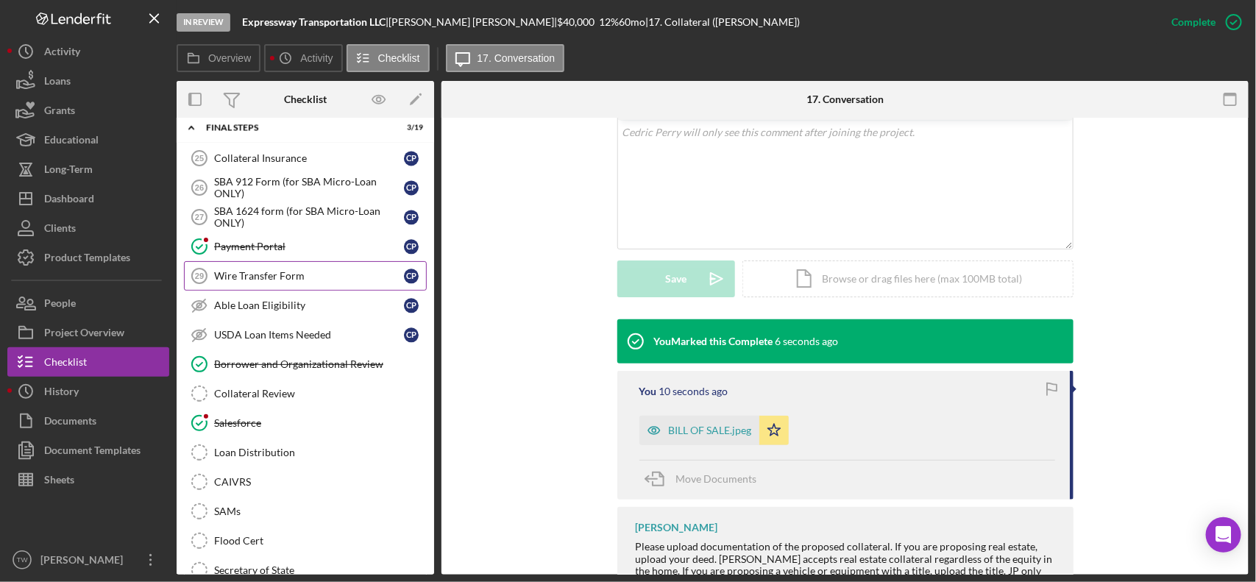
click at [315, 282] on div "Wire Transfer Form" at bounding box center [309, 276] width 190 height 12
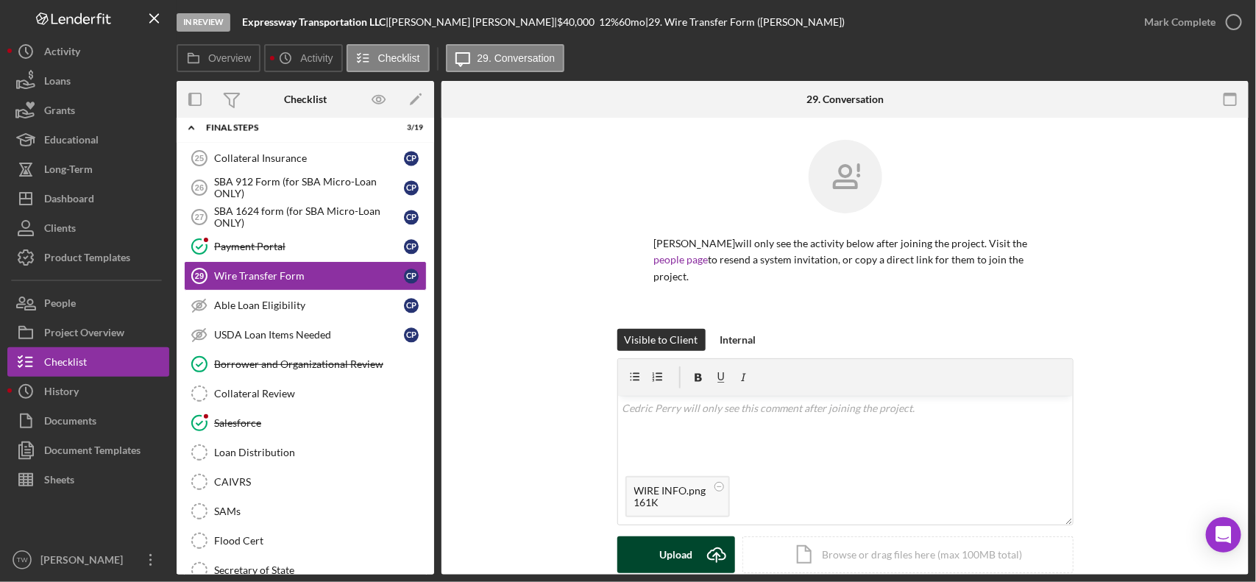
click at [650, 539] on button "Upload Icon/Upload" at bounding box center [677, 555] width 118 height 37
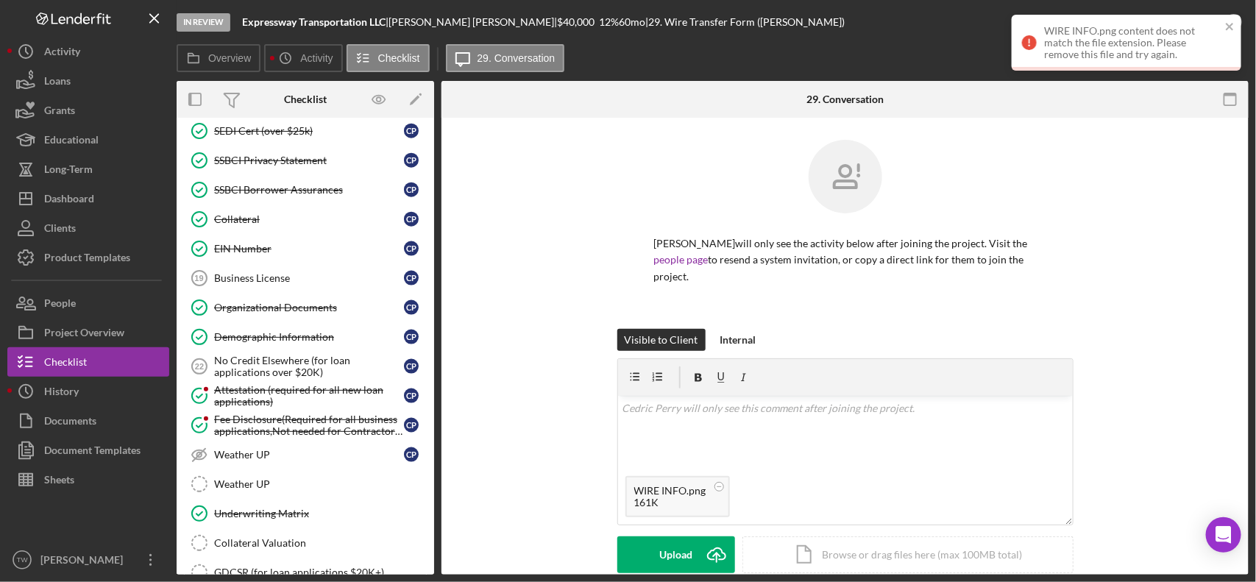
scroll to position [644, 0]
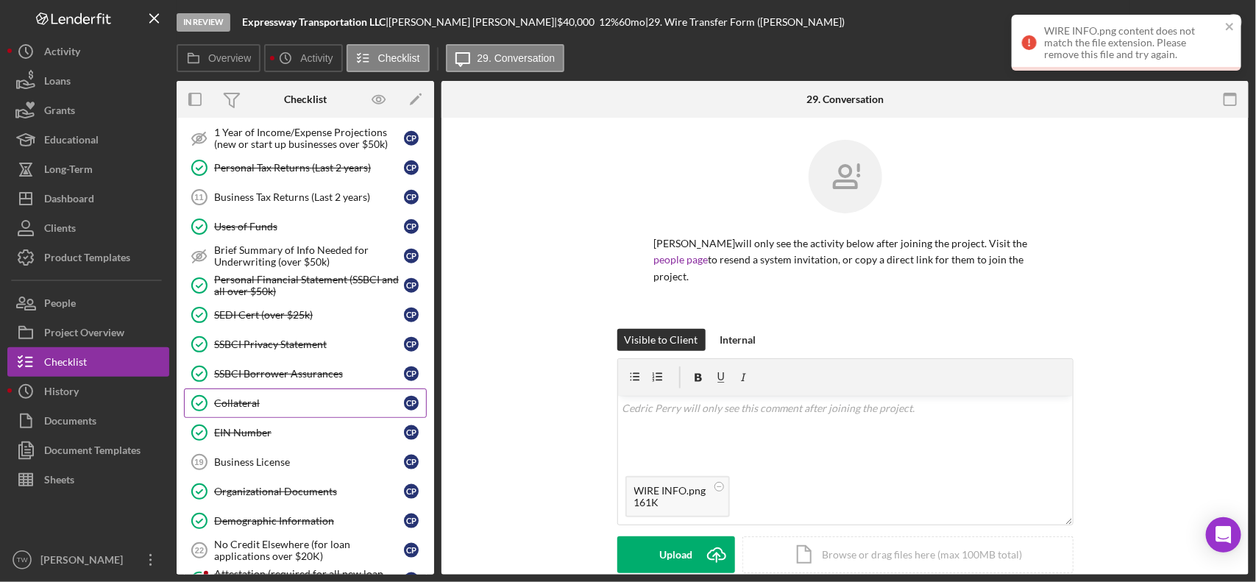
drag, startPoint x: 280, startPoint y: 420, endPoint x: 331, endPoint y: 414, distance: 51.9
click at [280, 418] on link "Collateral Collateral C P" at bounding box center [305, 403] width 243 height 29
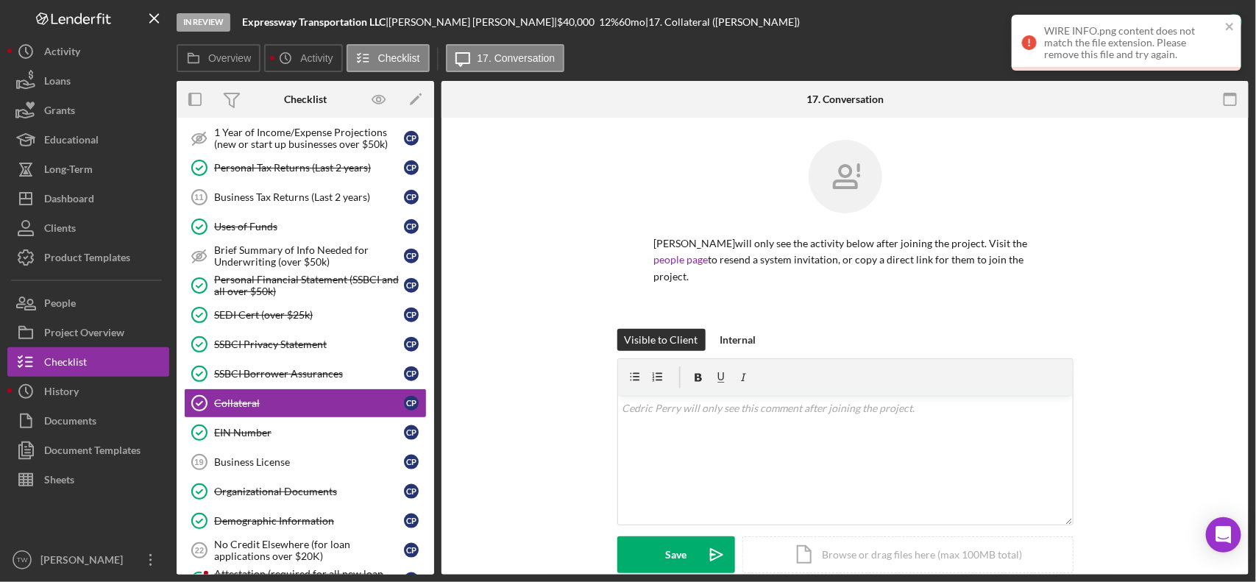
scroll to position [276, 0]
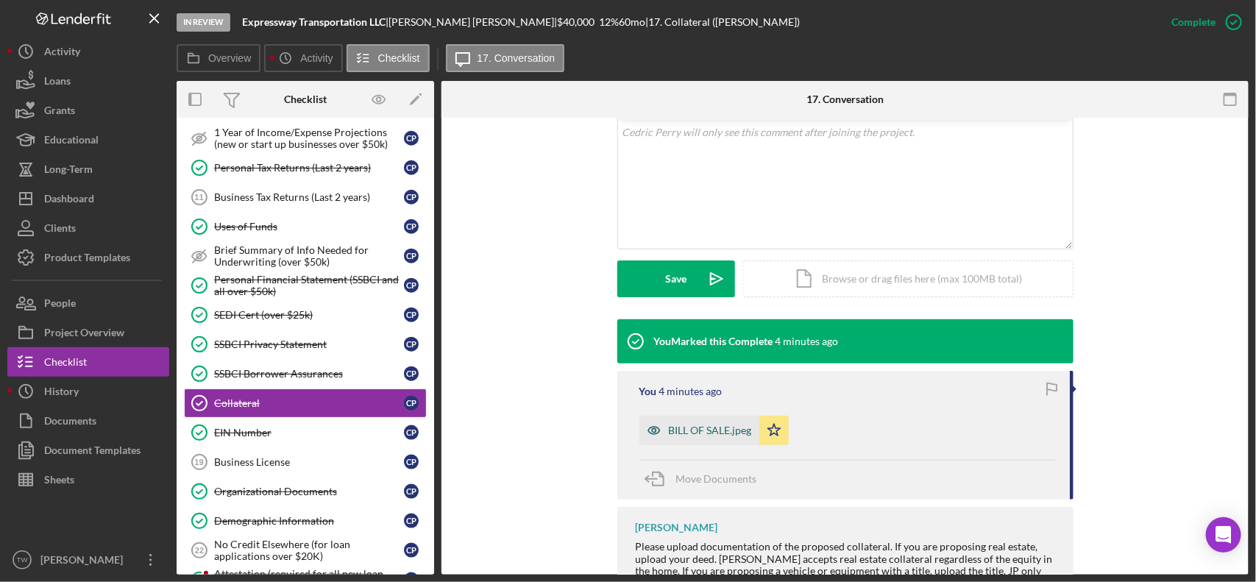
click at [719, 416] on div "BILL OF SALE.jpeg" at bounding box center [700, 430] width 120 height 29
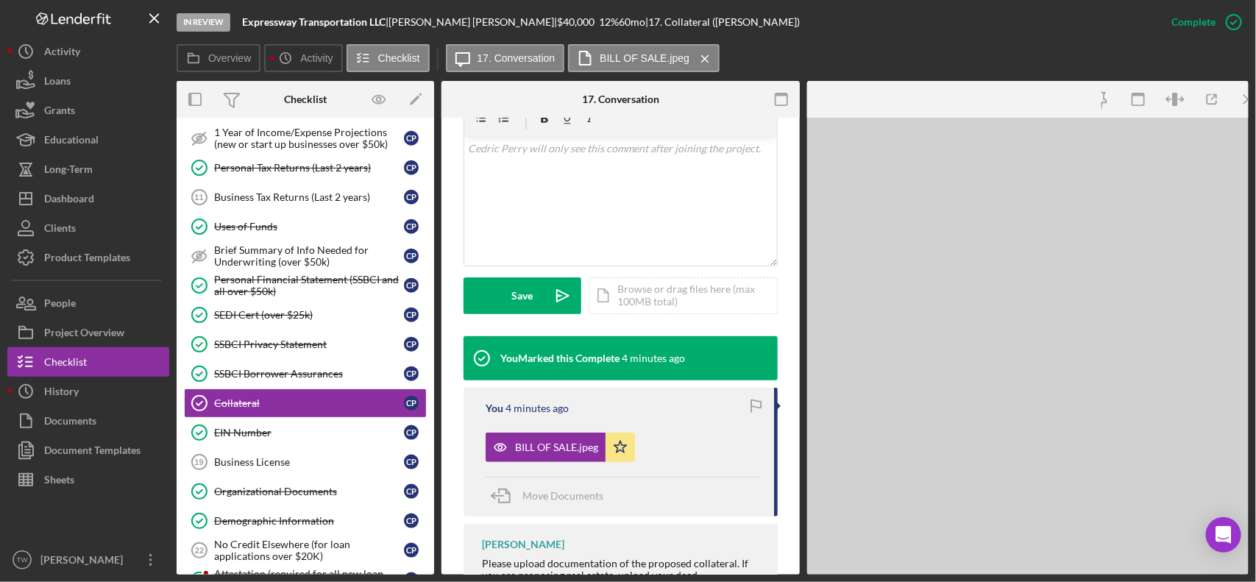
scroll to position [309, 0]
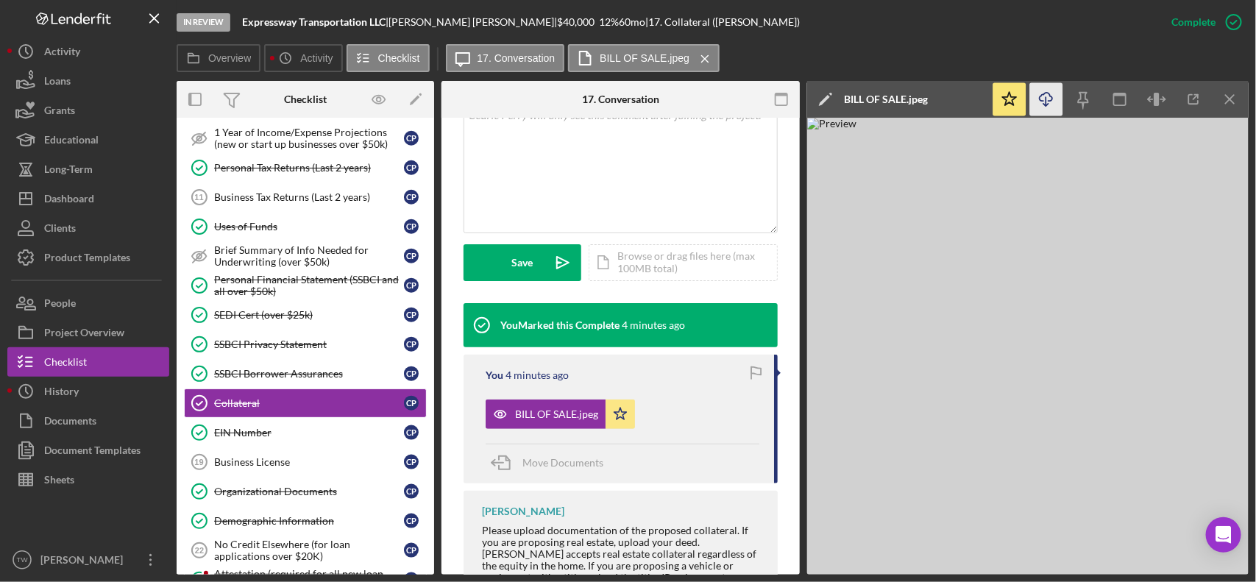
click at [1047, 104] on icon "Icon/Download" at bounding box center [1046, 99] width 33 height 33
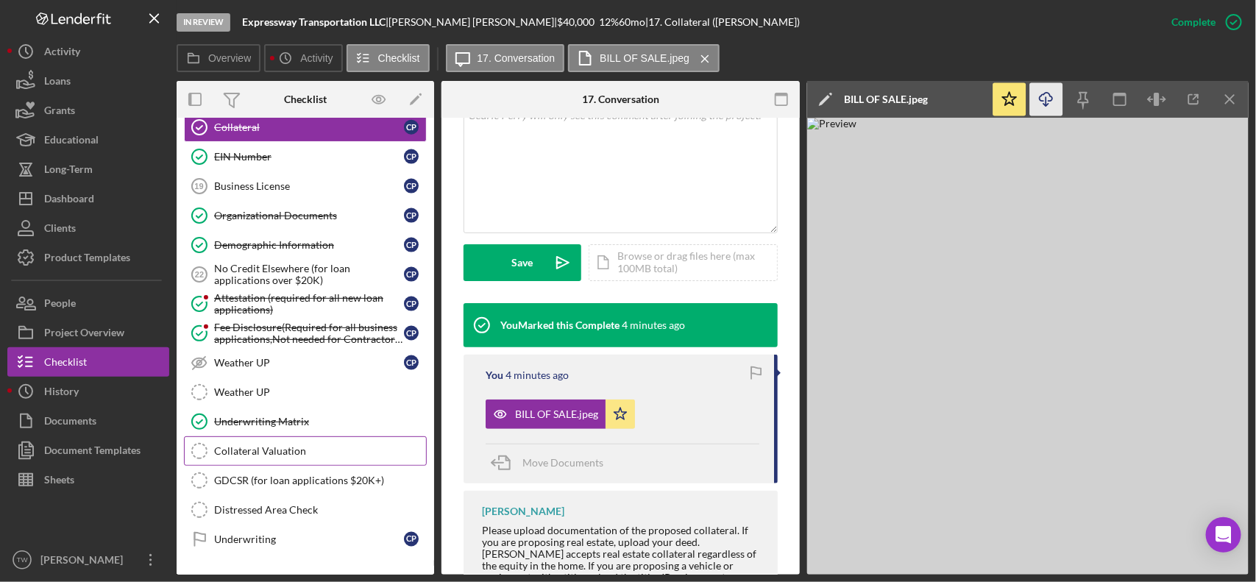
click at [259, 457] on div "Collateral Valuation" at bounding box center [320, 451] width 212 height 12
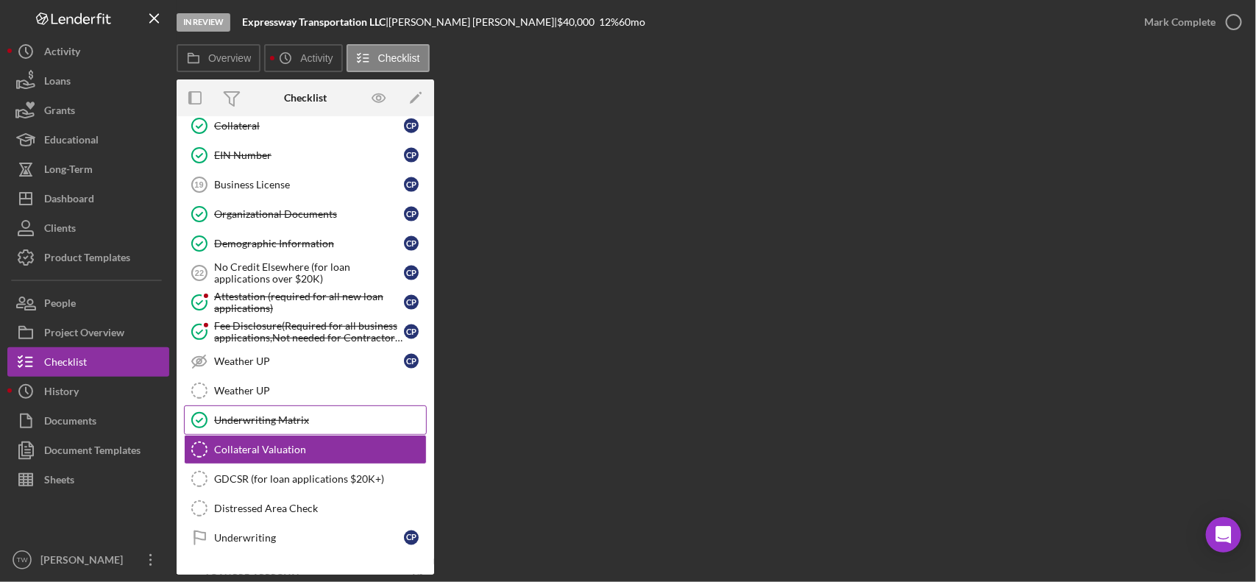
click at [260, 426] on div "Underwriting Matrix" at bounding box center [320, 420] width 212 height 12
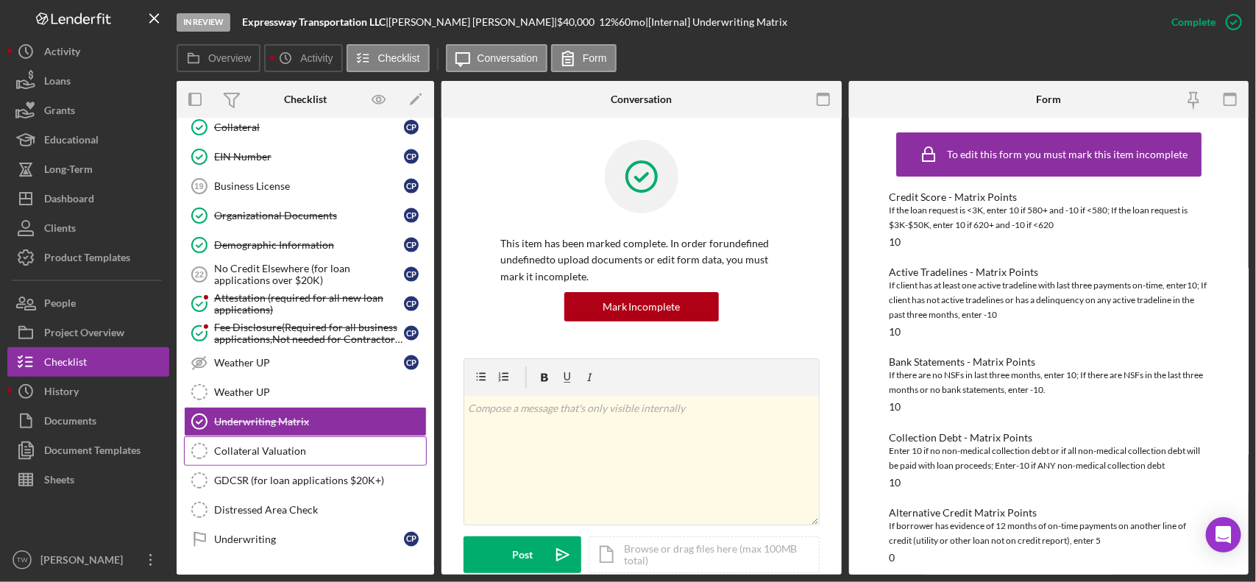
click at [267, 457] on div "Collateral Valuation" at bounding box center [320, 451] width 212 height 12
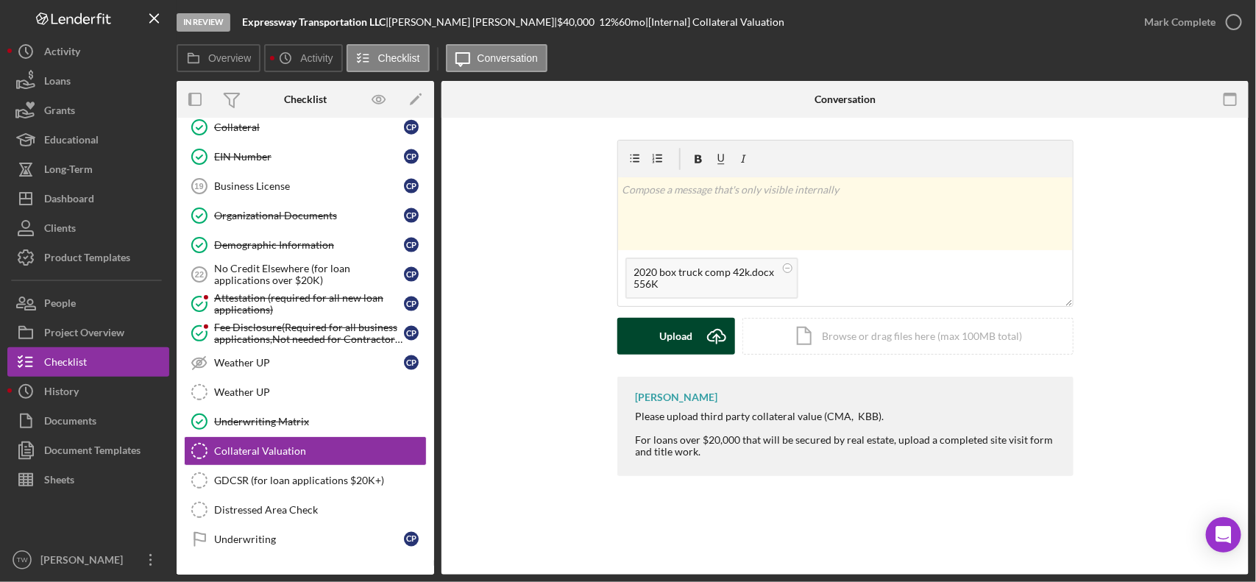
click at [667, 347] on div "Upload" at bounding box center [675, 336] width 33 height 37
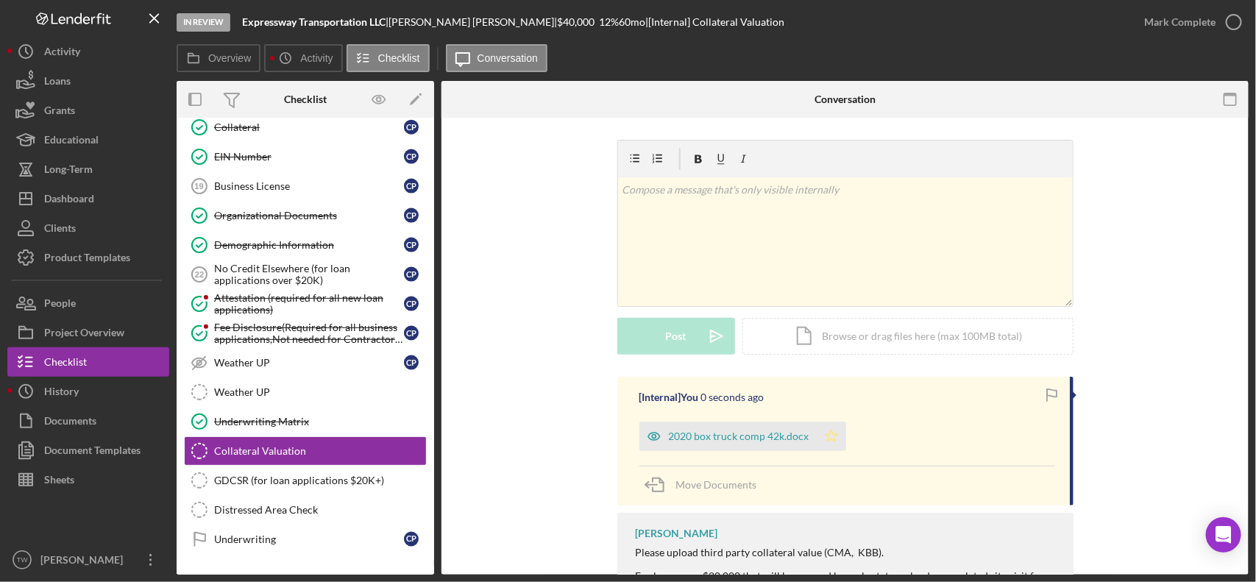
click at [829, 436] on icon "Icon/Star" at bounding box center [831, 436] width 29 height 29
click at [1157, 15] on div "Mark Complete" at bounding box center [1180, 21] width 71 height 29
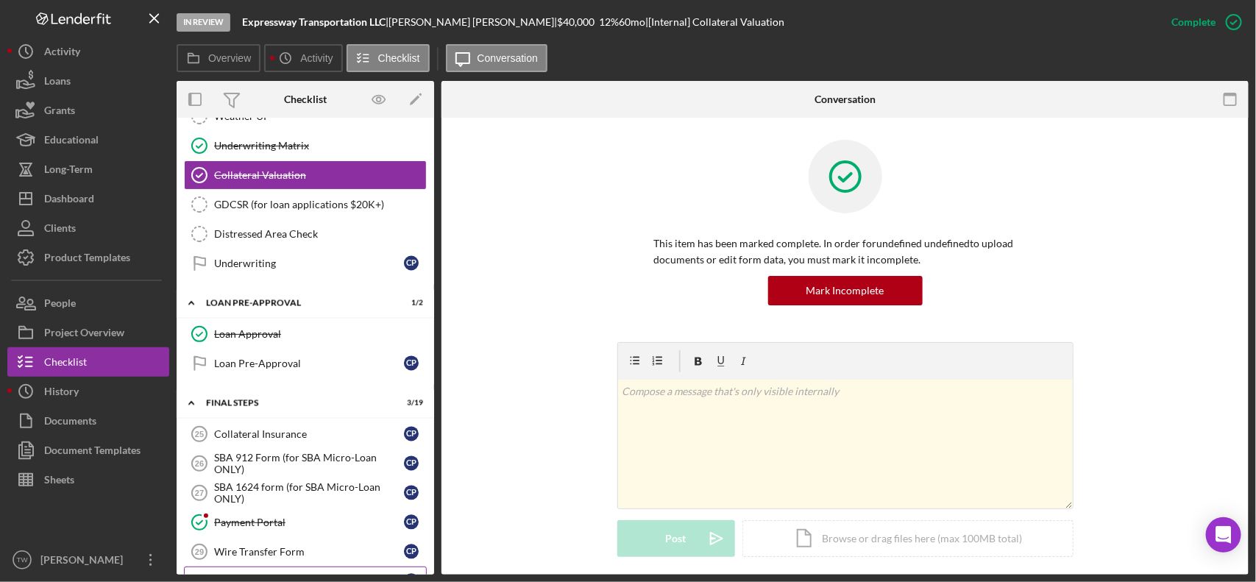
scroll to position [1472, 0]
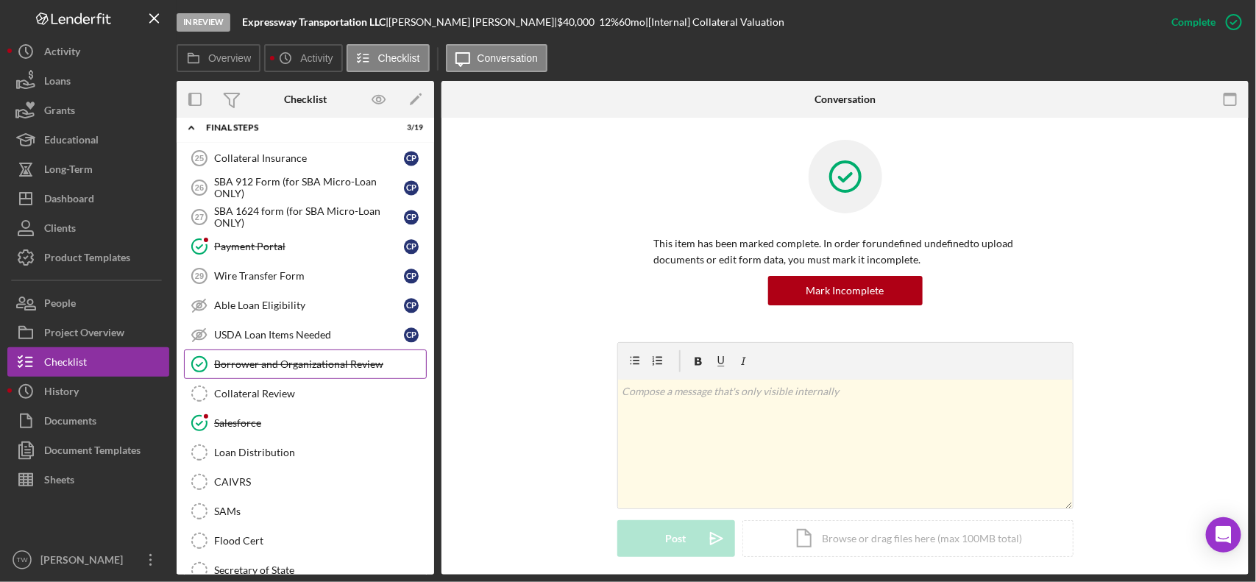
click at [260, 379] on link "Borrower and Organizational Review Borrower and Organizational Review" at bounding box center [305, 364] width 243 height 29
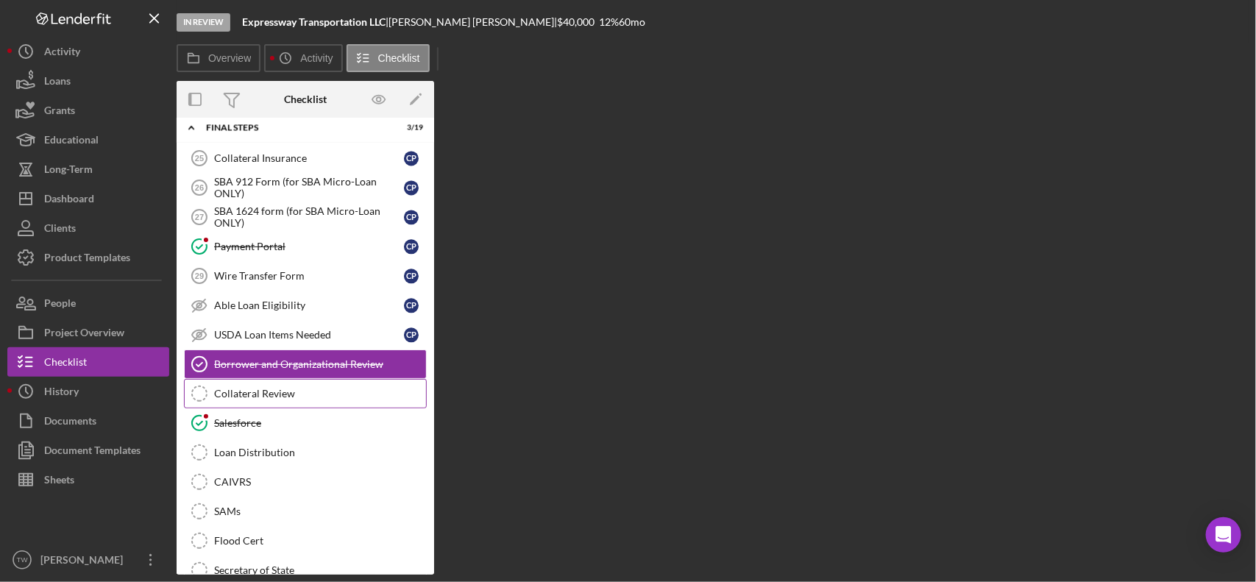
click at [269, 400] on div "Collateral Review" at bounding box center [320, 394] width 212 height 12
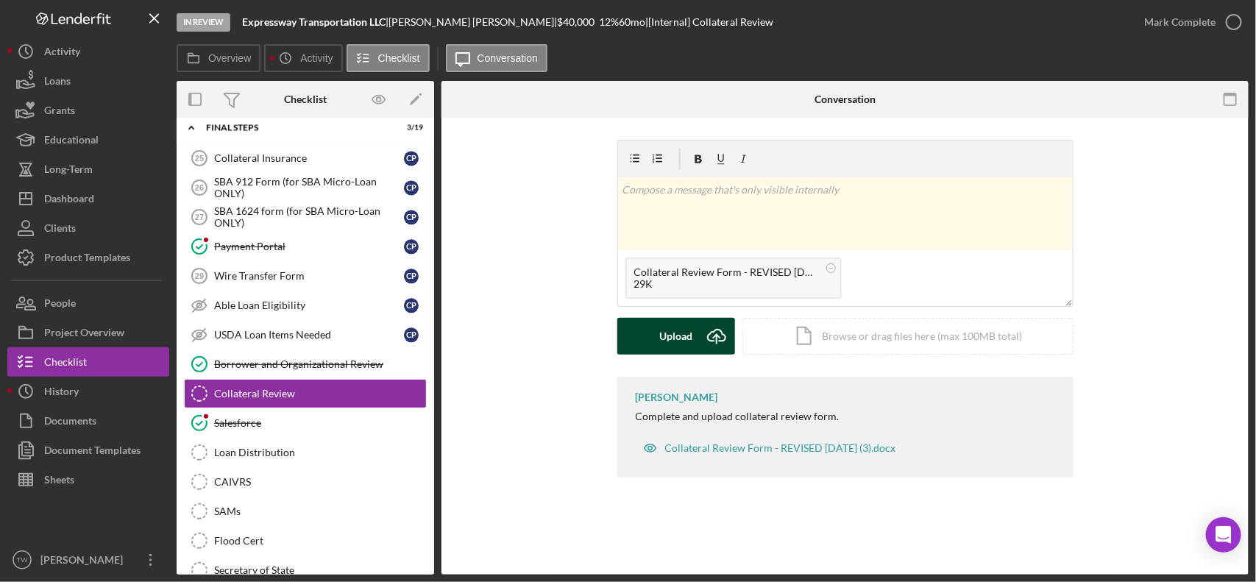
click at [688, 328] on div "Upload" at bounding box center [675, 336] width 33 height 37
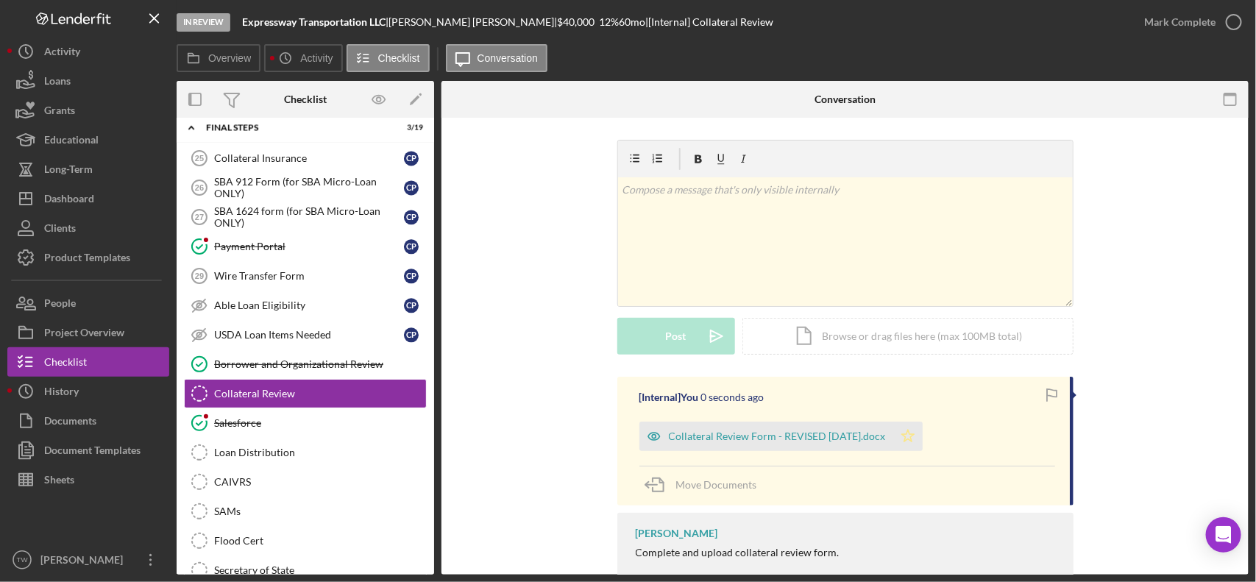
click at [910, 442] on polygon "button" at bounding box center [908, 436] width 13 height 12
click at [1192, 23] on div "Mark Complete" at bounding box center [1180, 21] width 71 height 29
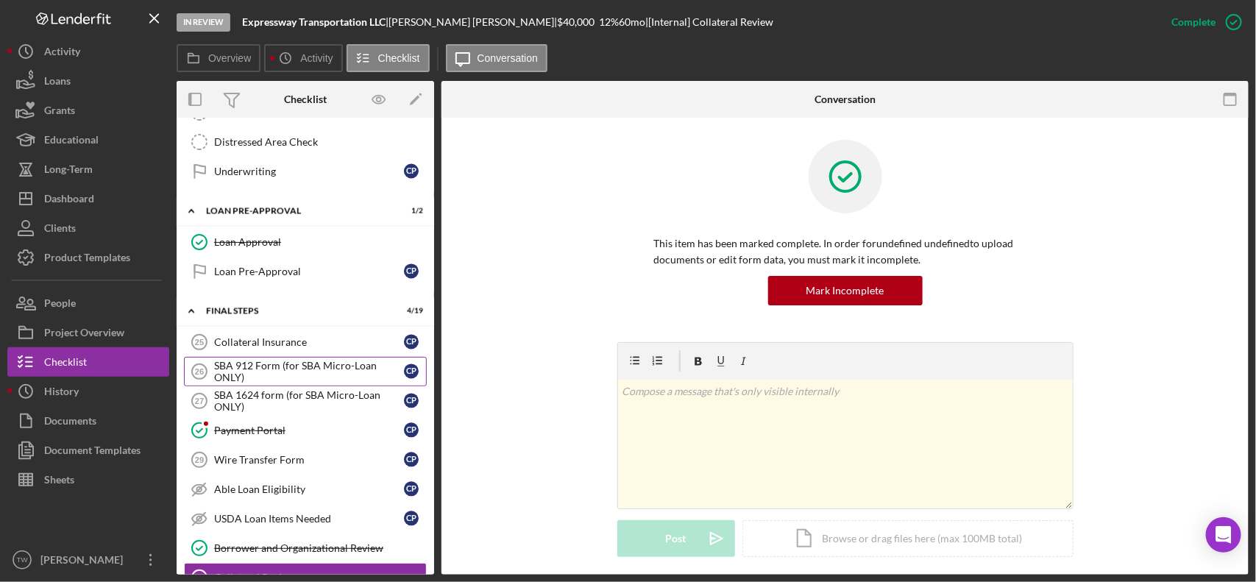
scroll to position [1104, 0]
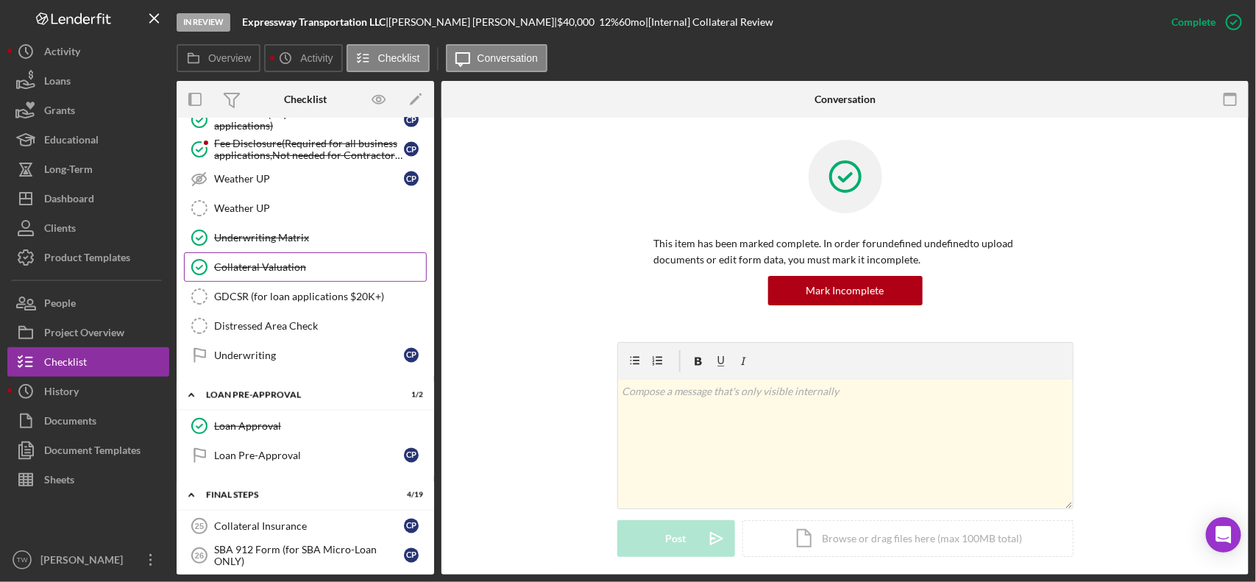
click at [261, 273] on div "Collateral Valuation" at bounding box center [320, 267] width 212 height 12
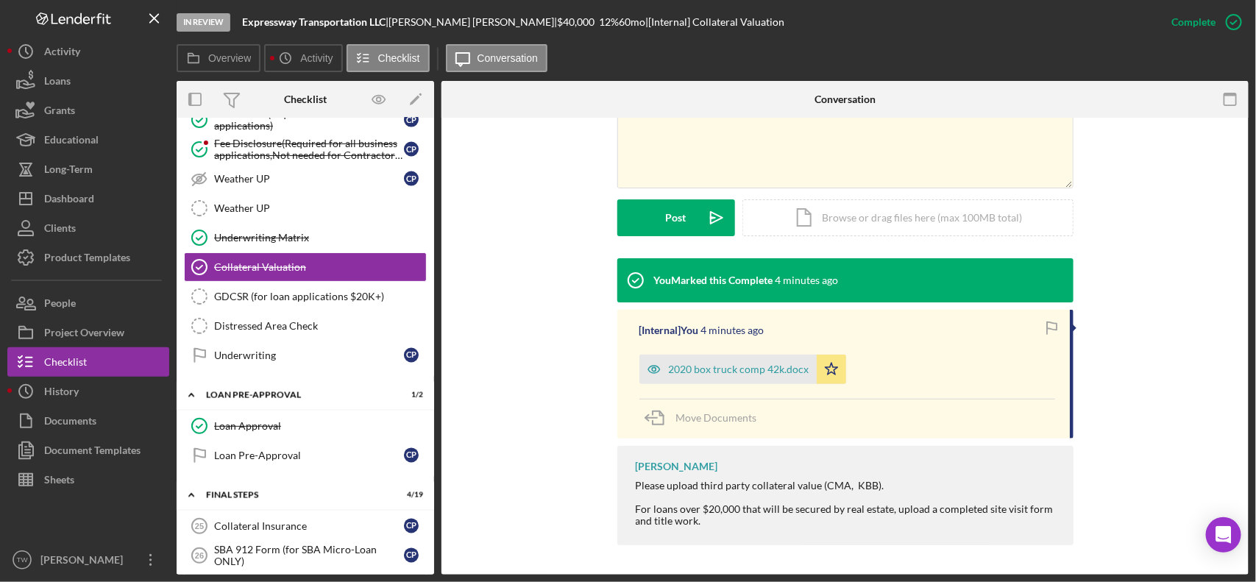
scroll to position [1564, 0]
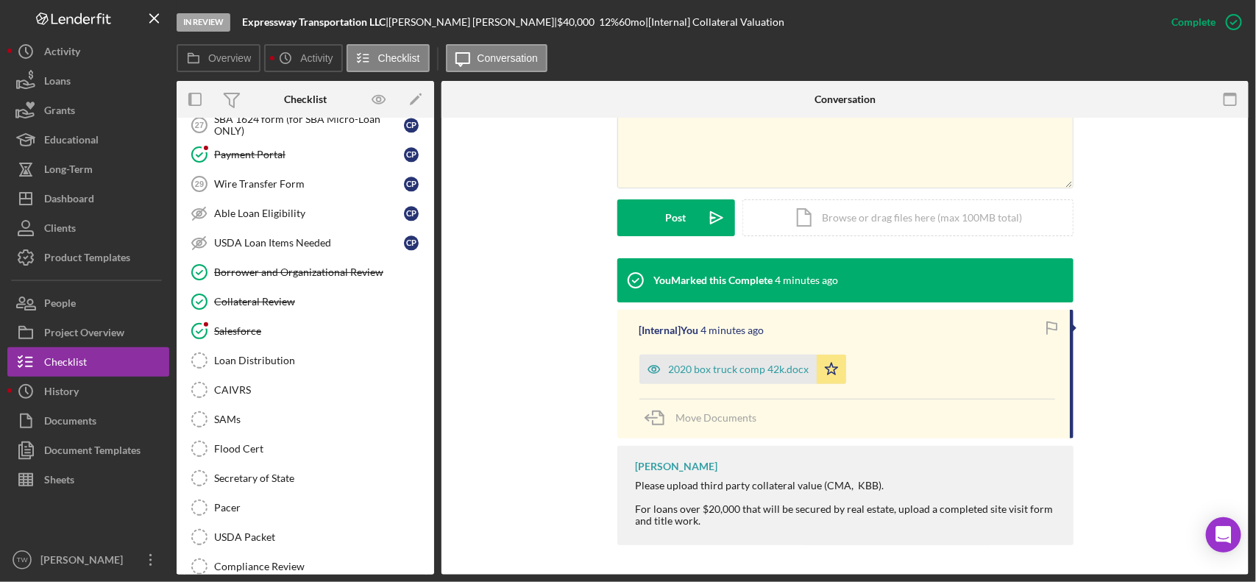
drag, startPoint x: 275, startPoint y: 322, endPoint x: 504, endPoint y: 339, distance: 230.3
click at [275, 308] on div "Collateral Review" at bounding box center [320, 302] width 212 height 12
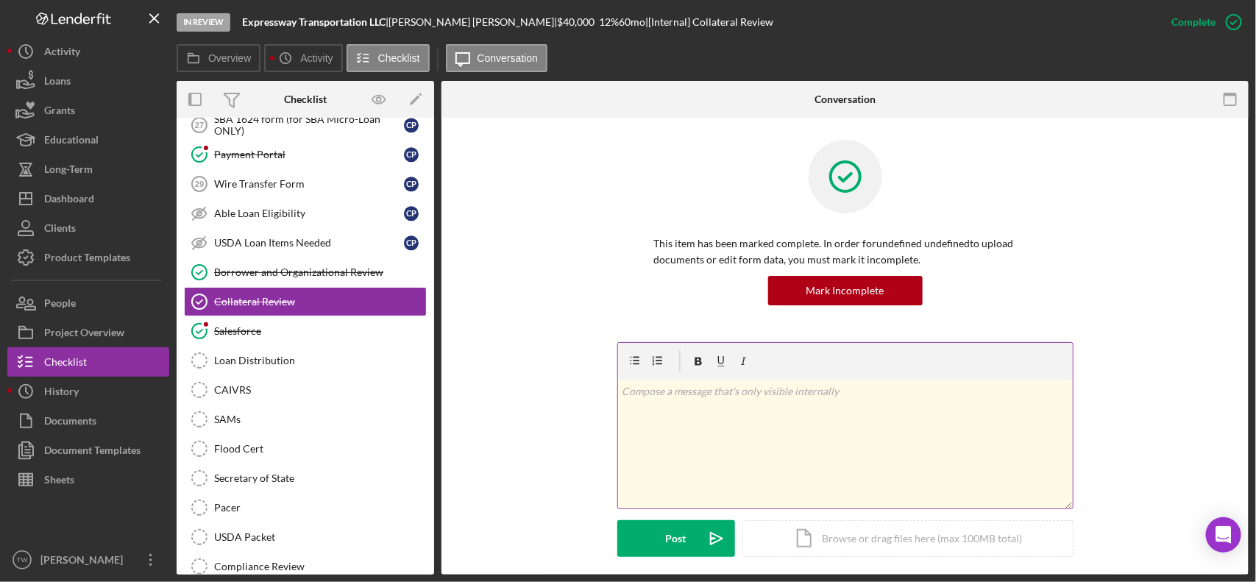
scroll to position [324, 0]
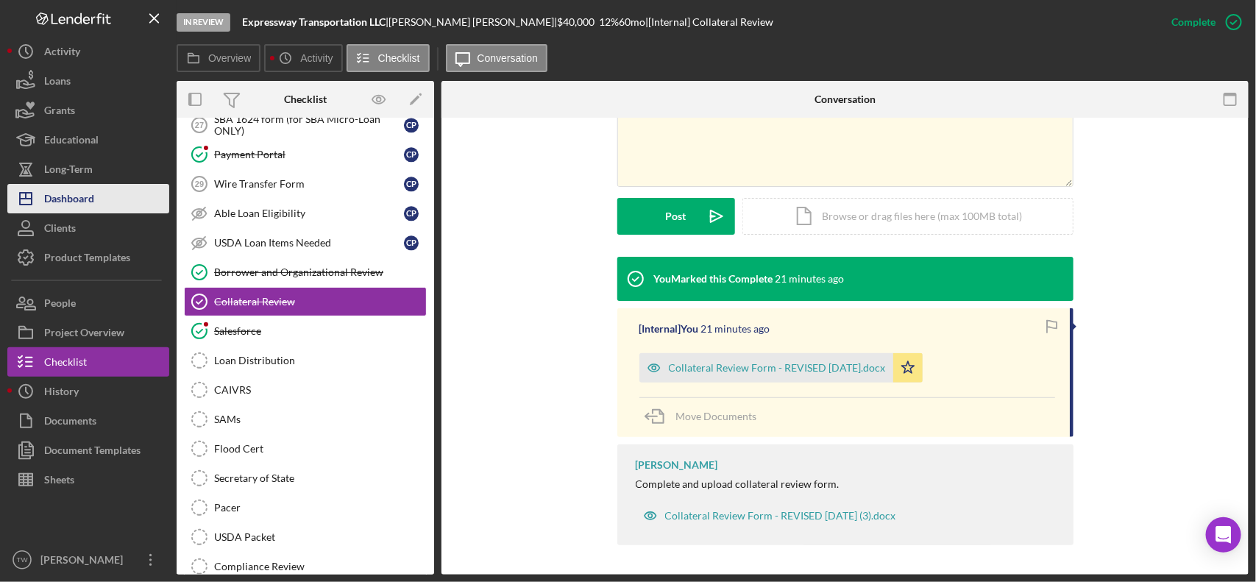
click at [96, 192] on button "Icon/Dashboard Dashboard" at bounding box center [88, 198] width 162 height 29
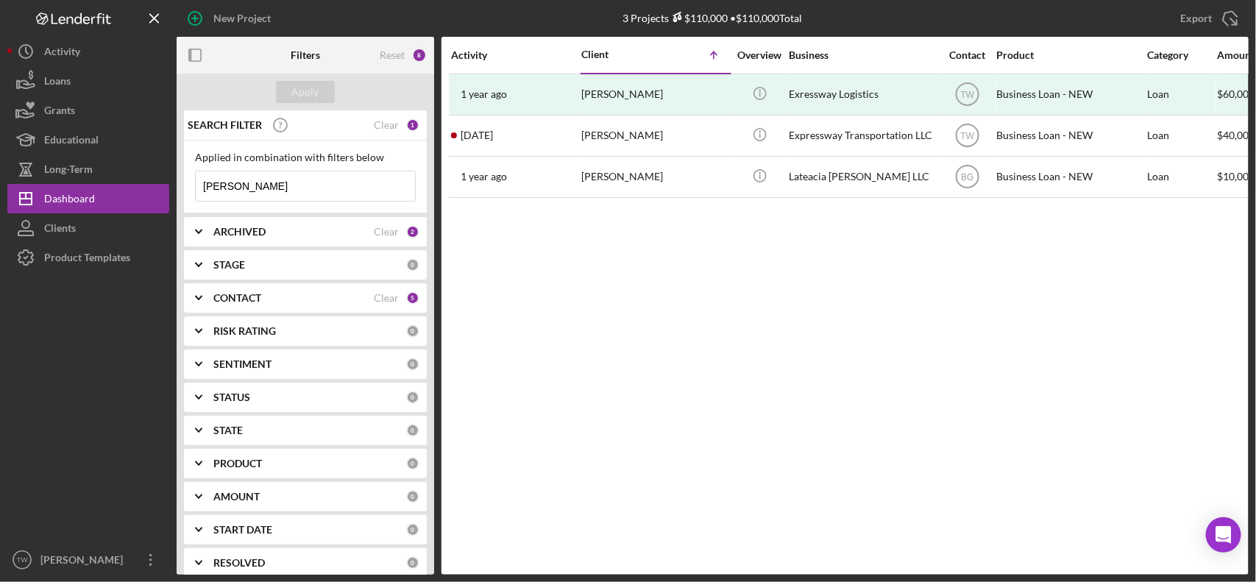
click at [261, 191] on input "[PERSON_NAME]" at bounding box center [305, 185] width 219 height 29
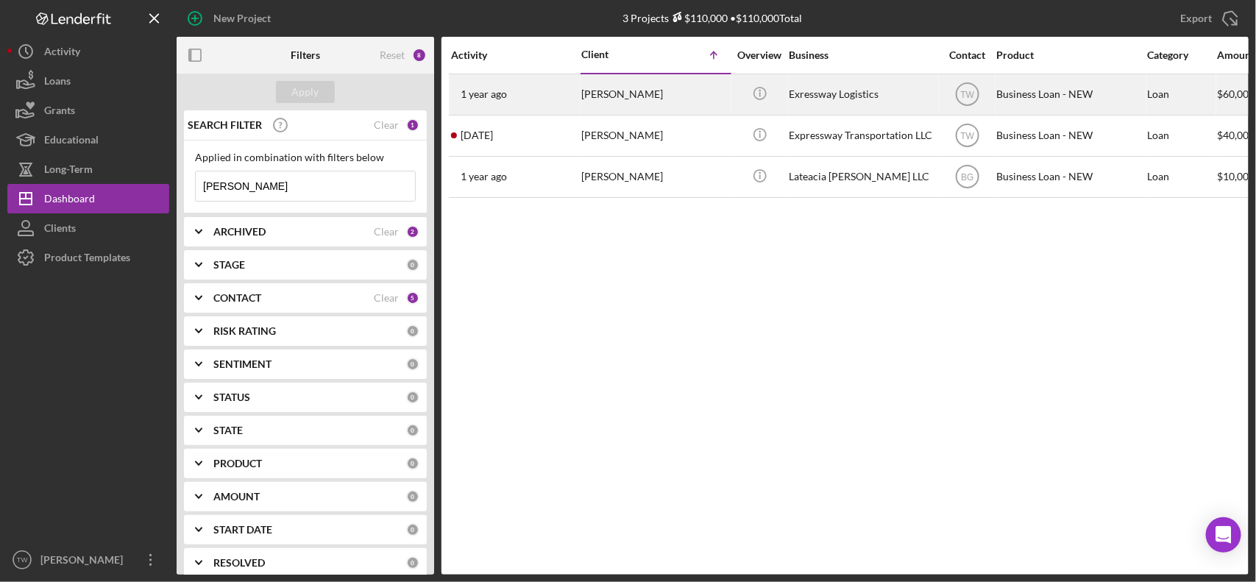
click at [568, 90] on div "[DATE] [PERSON_NAME]" at bounding box center [515, 94] width 129 height 39
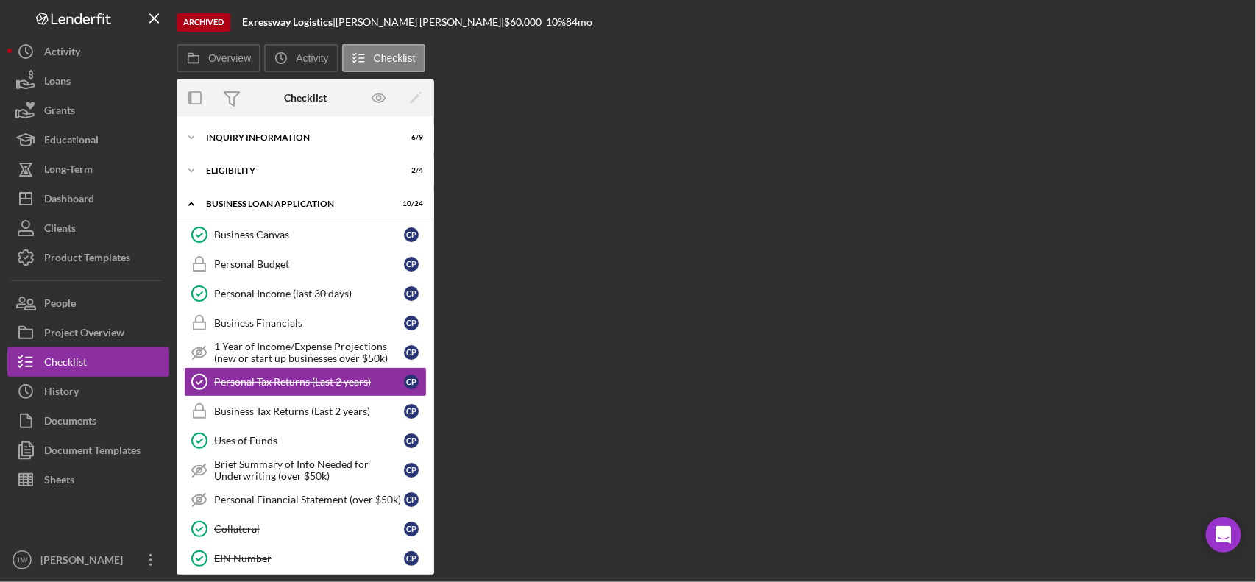
scroll to position [38, 0]
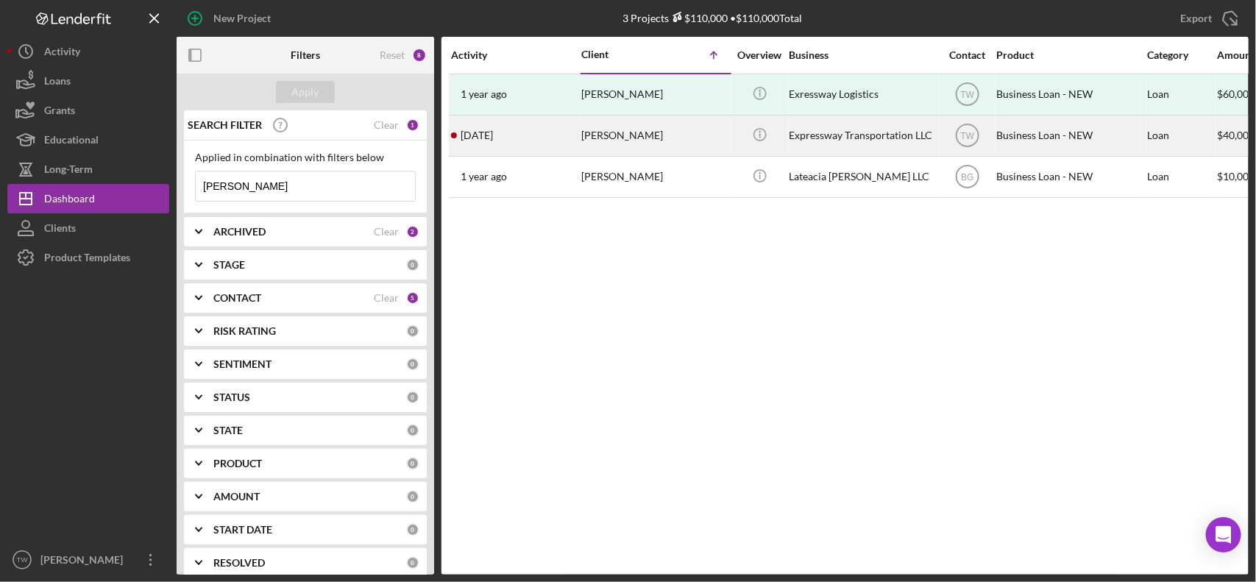
click at [604, 134] on div "[PERSON_NAME]" at bounding box center [654, 135] width 147 height 39
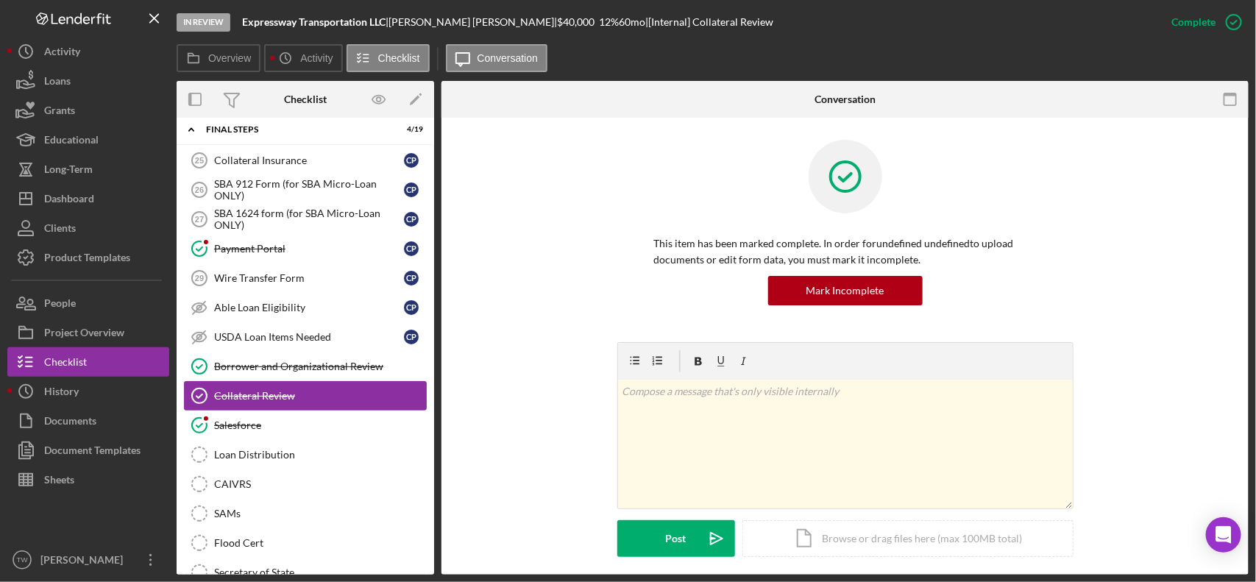
scroll to position [50, 0]
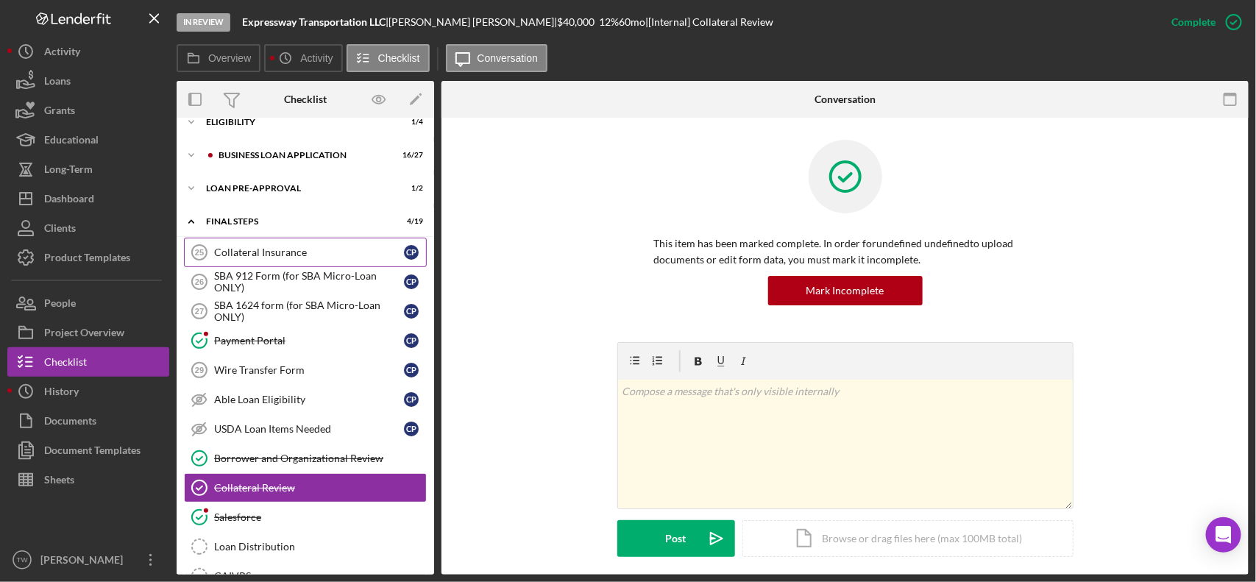
click at [295, 249] on div "Collateral Insurance" at bounding box center [309, 253] width 190 height 12
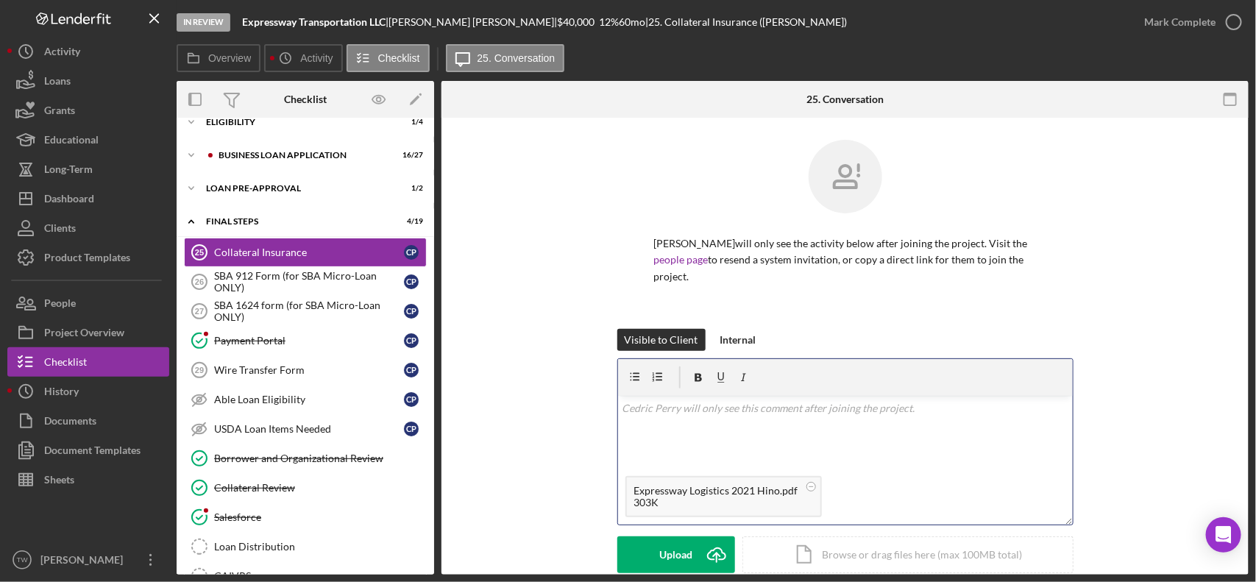
click at [896, 408] on div "v Color teal Color pink Remove color Add row above Add row below Add column bef…" at bounding box center [845, 432] width 455 height 73
click at [659, 537] on button "Save Icon/icon-invite-send" at bounding box center [677, 555] width 118 height 37
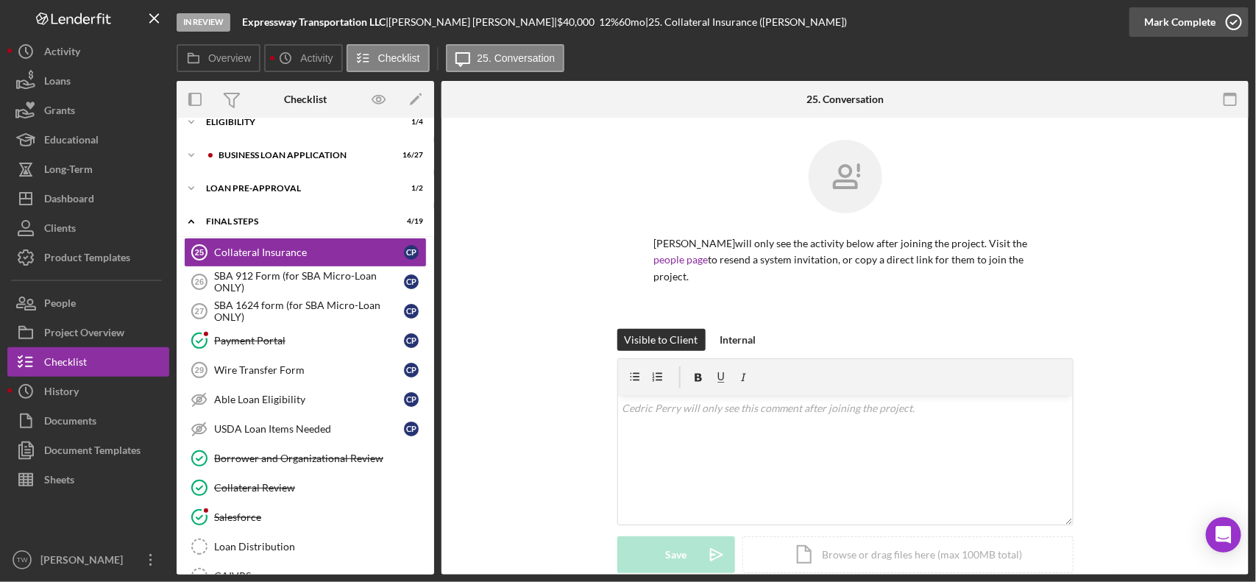
click at [1181, 28] on div "Mark Complete" at bounding box center [1180, 21] width 71 height 29
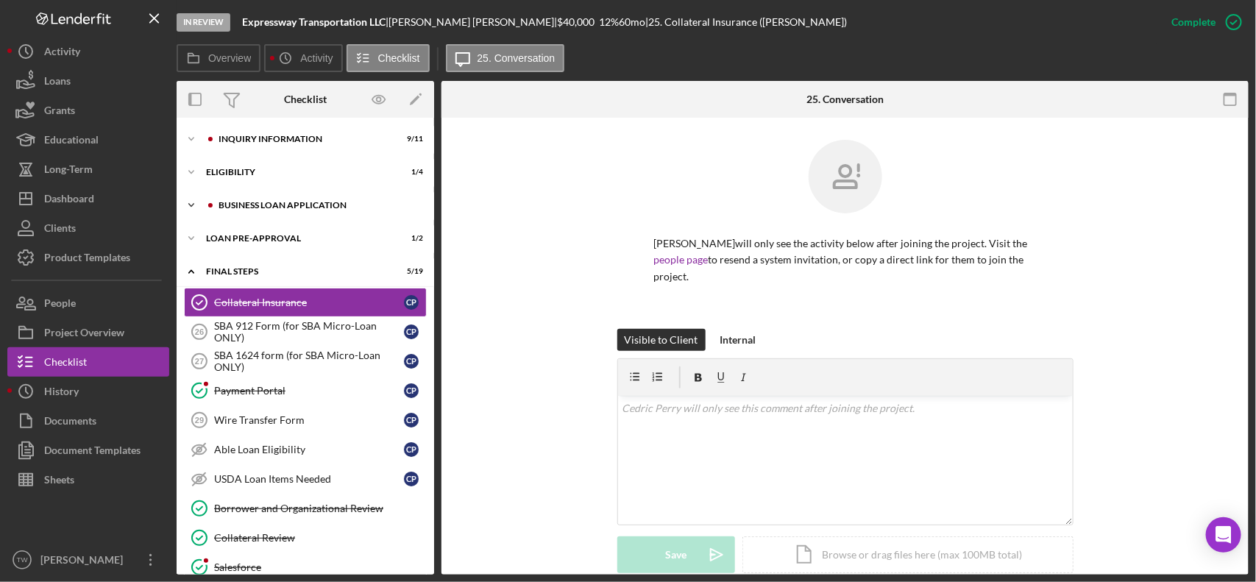
click at [302, 212] on div "Icon/Expander BUSINESS LOAN APPLICATION 16 / 27" at bounding box center [306, 205] width 258 height 29
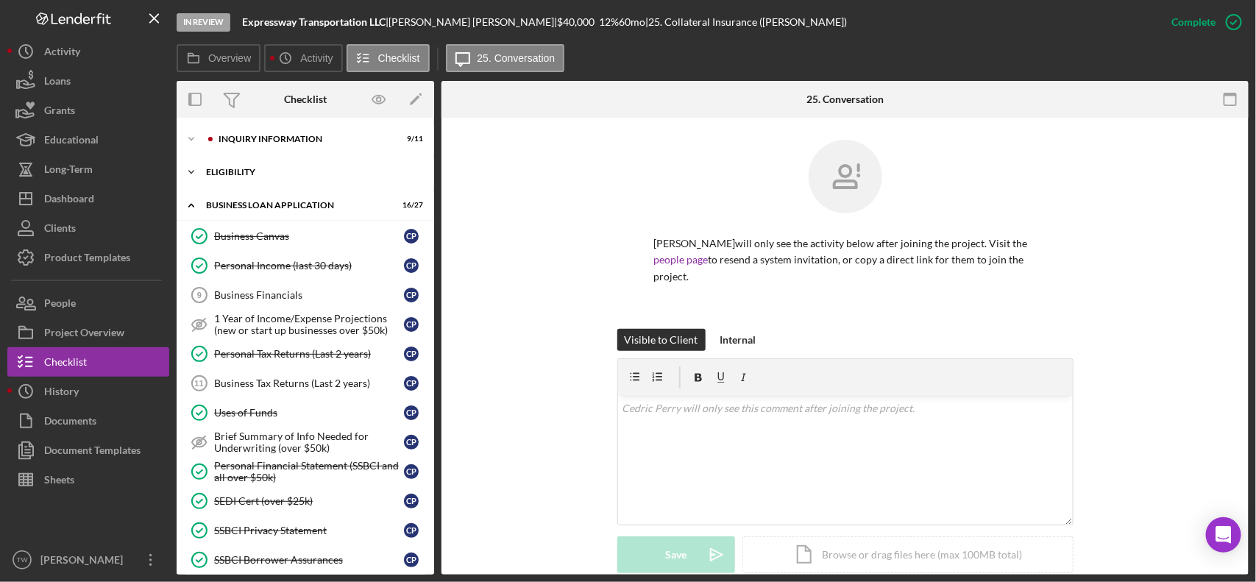
click at [247, 160] on div "Icon/Expander ELIGIBILITY 1 / 4" at bounding box center [306, 172] width 258 height 29
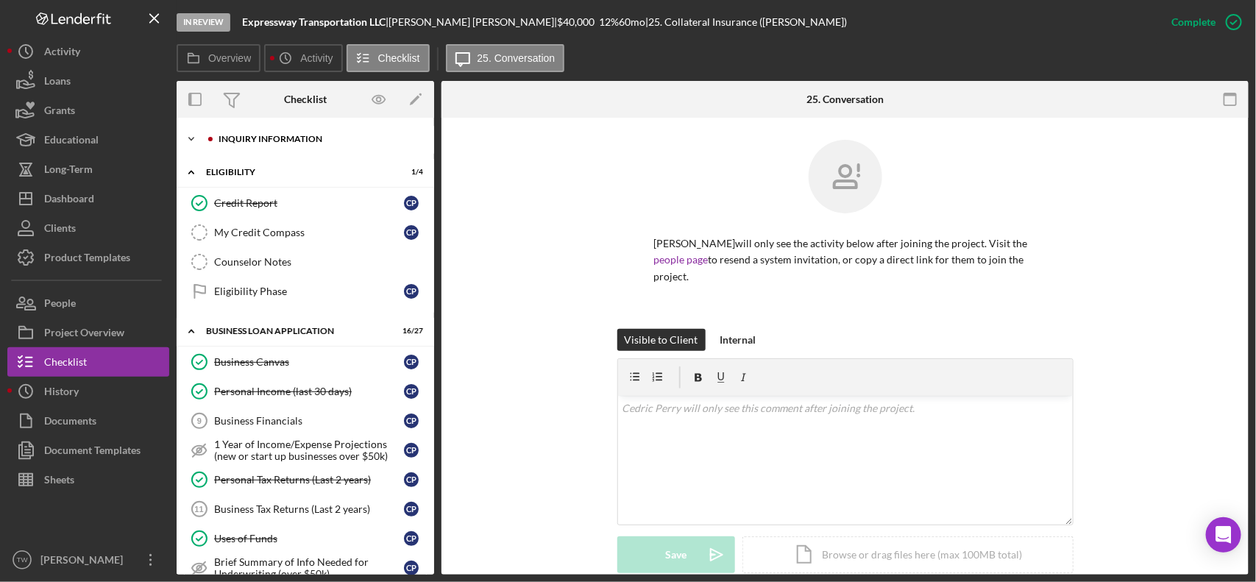
click at [296, 147] on div "Icon/Expander INQUIRY INFORMATION 9 / 11" at bounding box center [306, 138] width 258 height 29
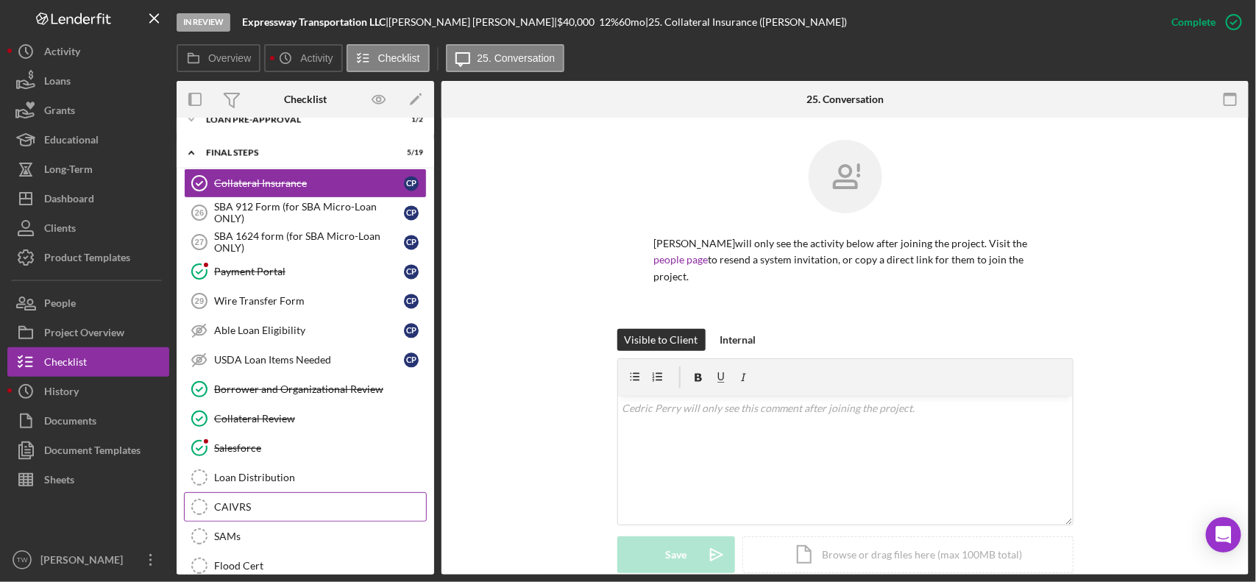
scroll to position [1603, 0]
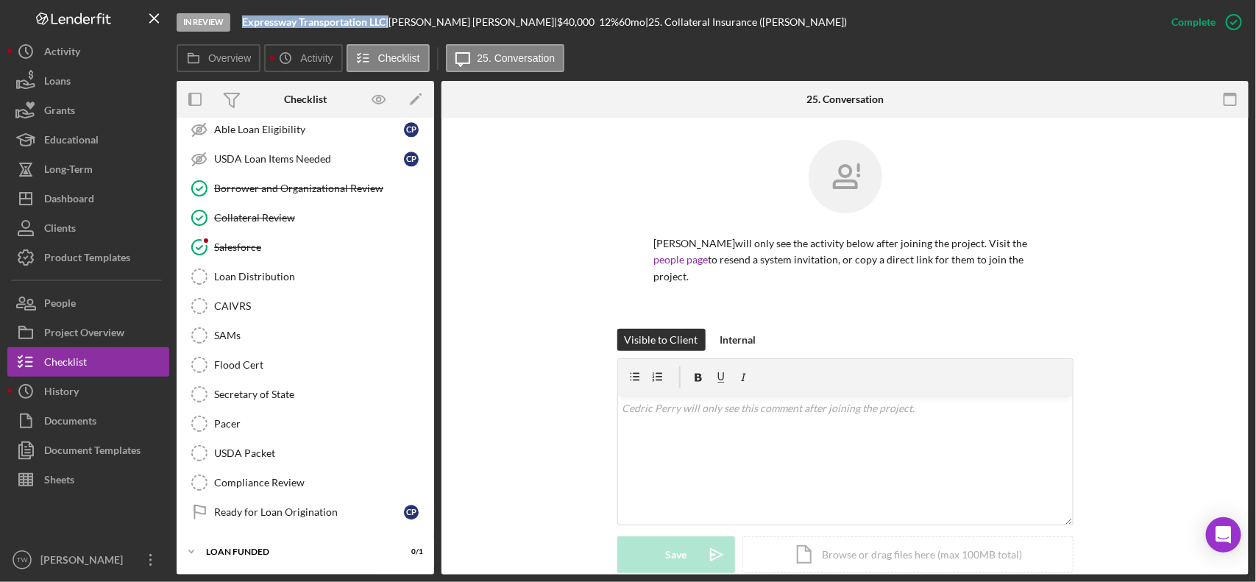
drag, startPoint x: 244, startPoint y: 21, endPoint x: 389, endPoint y: 19, distance: 144.3
click at [389, 19] on div "Expressway Transportation LLC |" at bounding box center [315, 22] width 146 height 12
copy div "Expressway Transportation LLC"
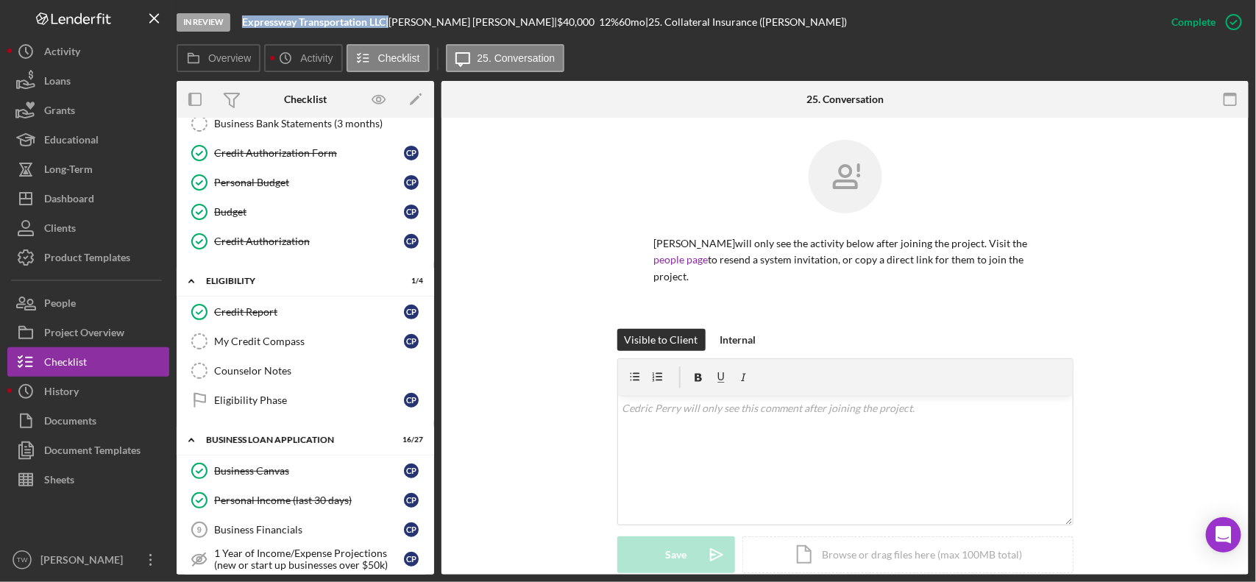
scroll to position [0, 0]
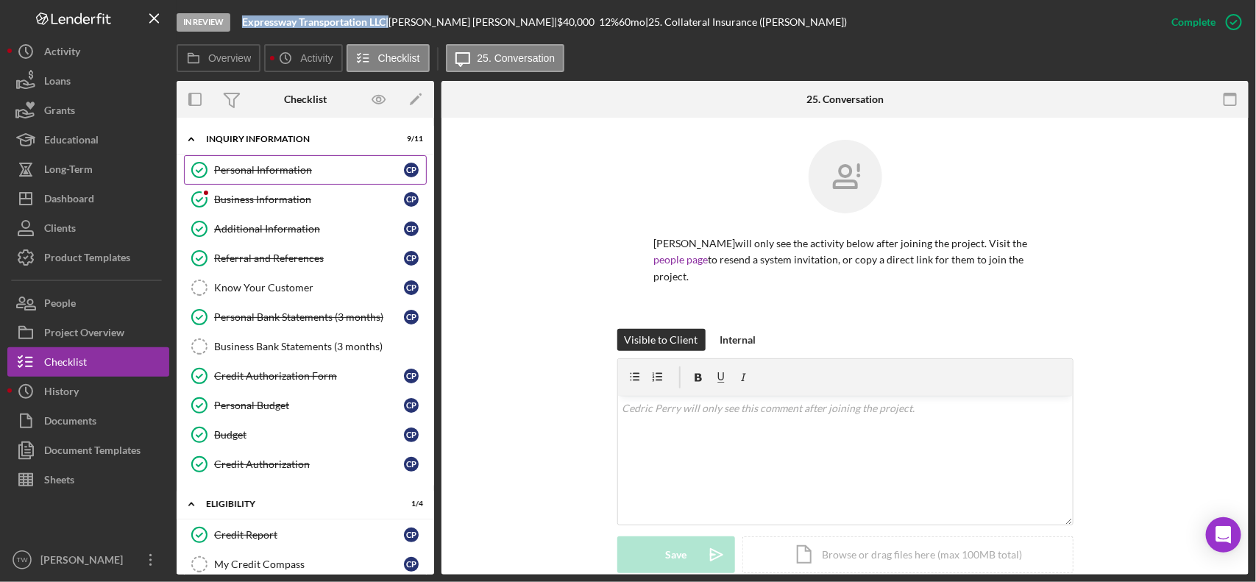
click at [280, 174] on div "Personal Information" at bounding box center [309, 170] width 190 height 12
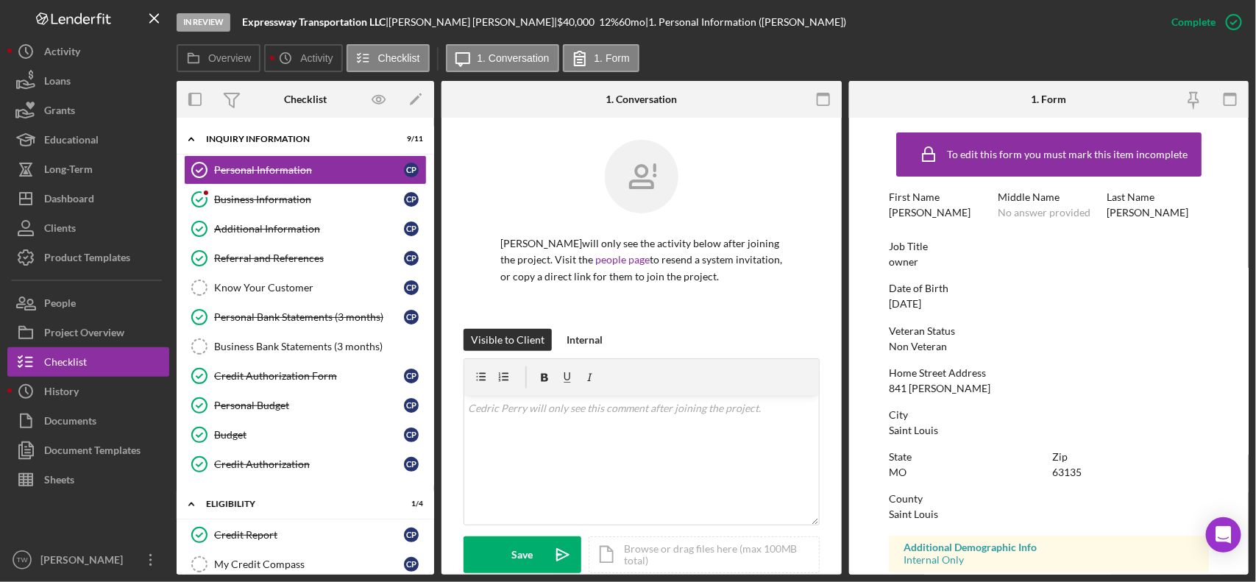
click at [925, 392] on div "841 [PERSON_NAME]" at bounding box center [940, 389] width 102 height 12
copy div "841 [PERSON_NAME]"
click at [1066, 471] on div "63135" at bounding box center [1067, 473] width 29 height 12
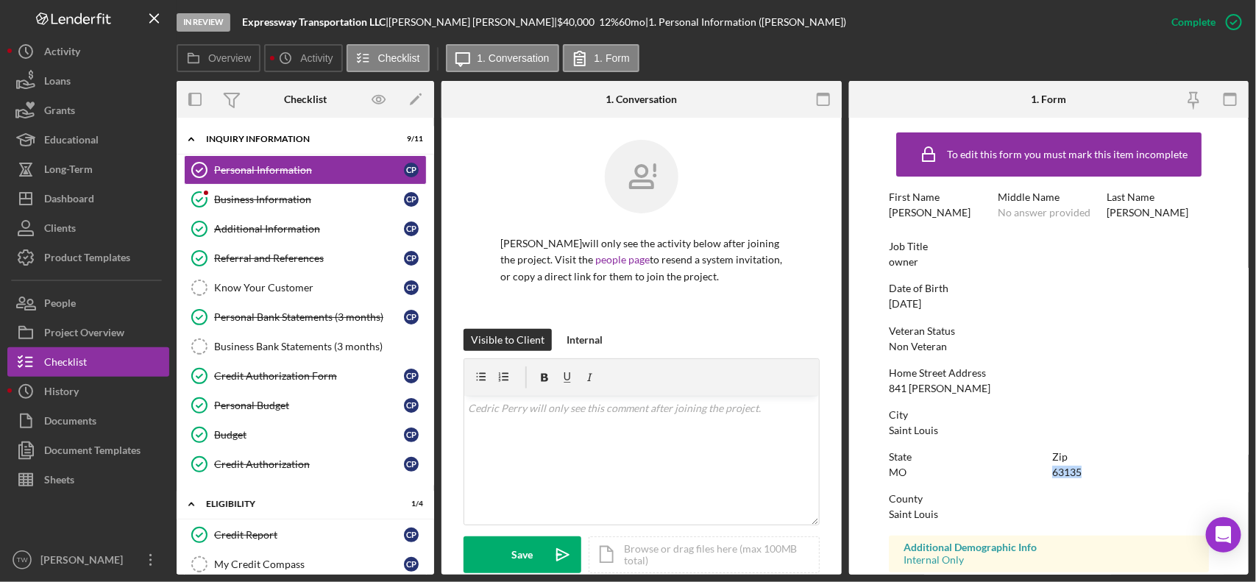
click at [1066, 471] on div "63135" at bounding box center [1067, 473] width 29 height 12
copy div "63135"
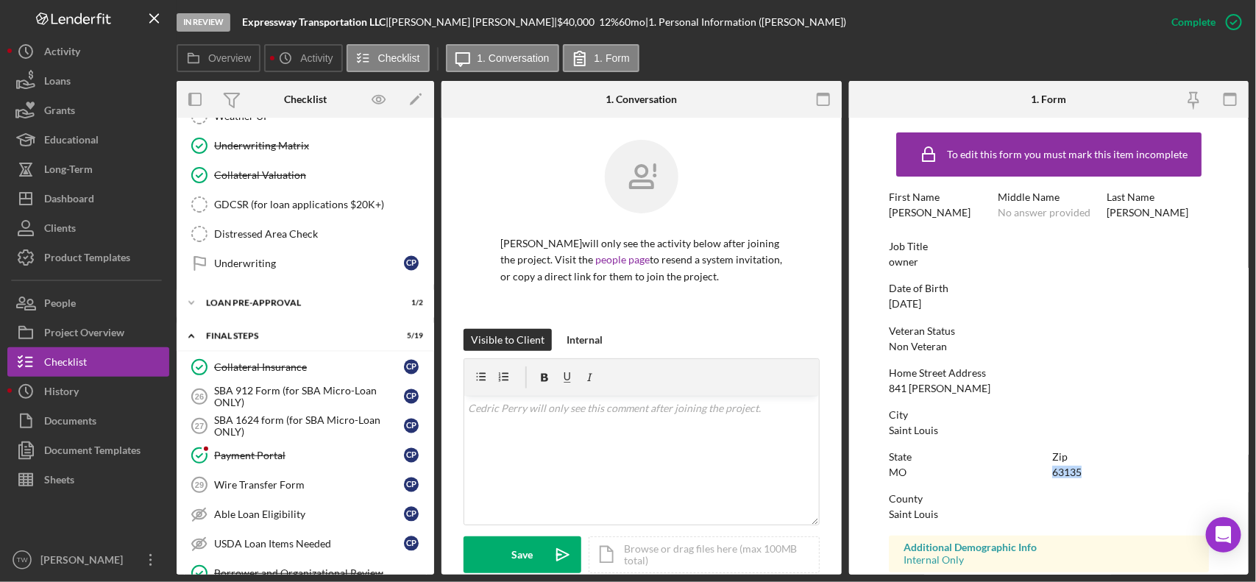
scroll to position [1472, 0]
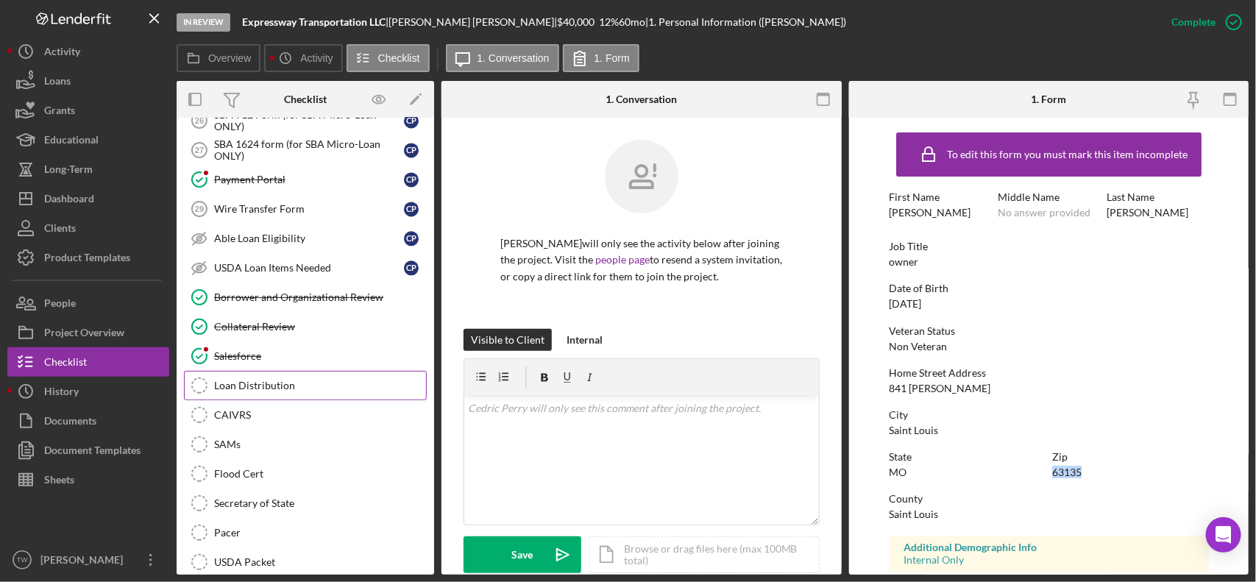
click at [289, 398] on link "Loan Distribution Loan Distribution" at bounding box center [305, 385] width 243 height 29
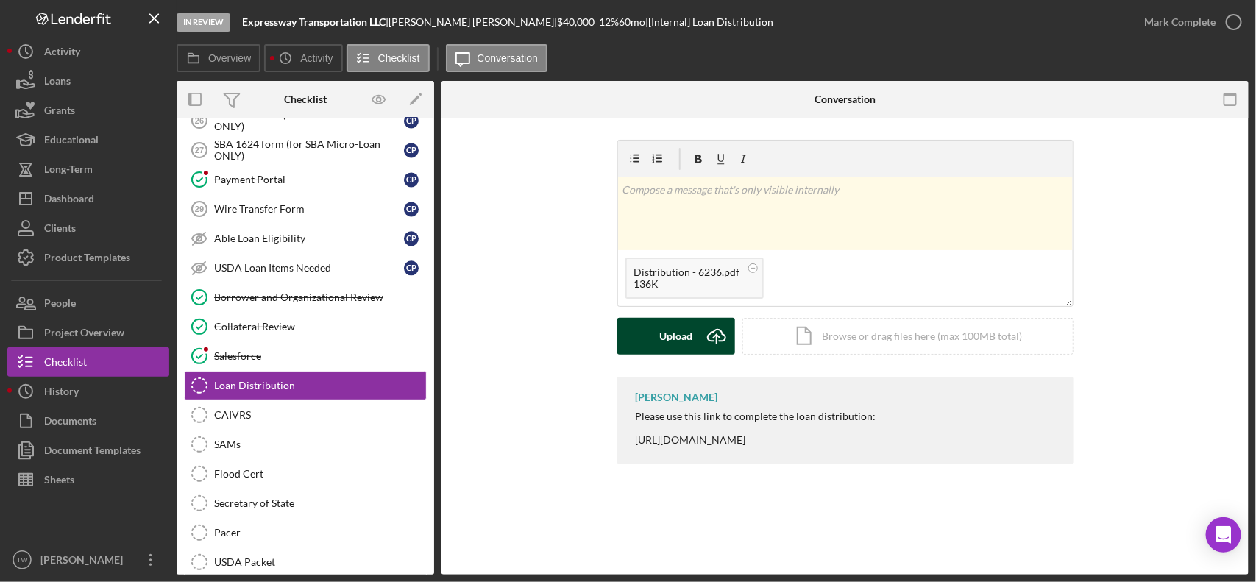
click at [677, 319] on div "Upload" at bounding box center [675, 336] width 33 height 37
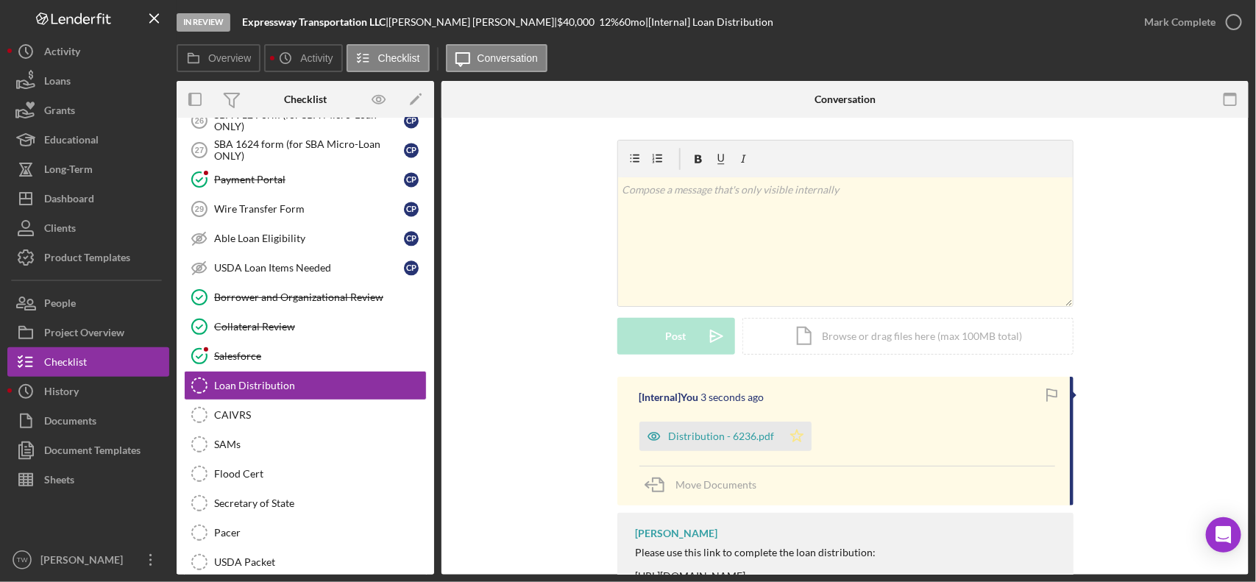
click at [802, 432] on icon "Icon/Star" at bounding box center [796, 436] width 29 height 29
click at [1178, 26] on div "Mark Complete" at bounding box center [1180, 21] width 71 height 29
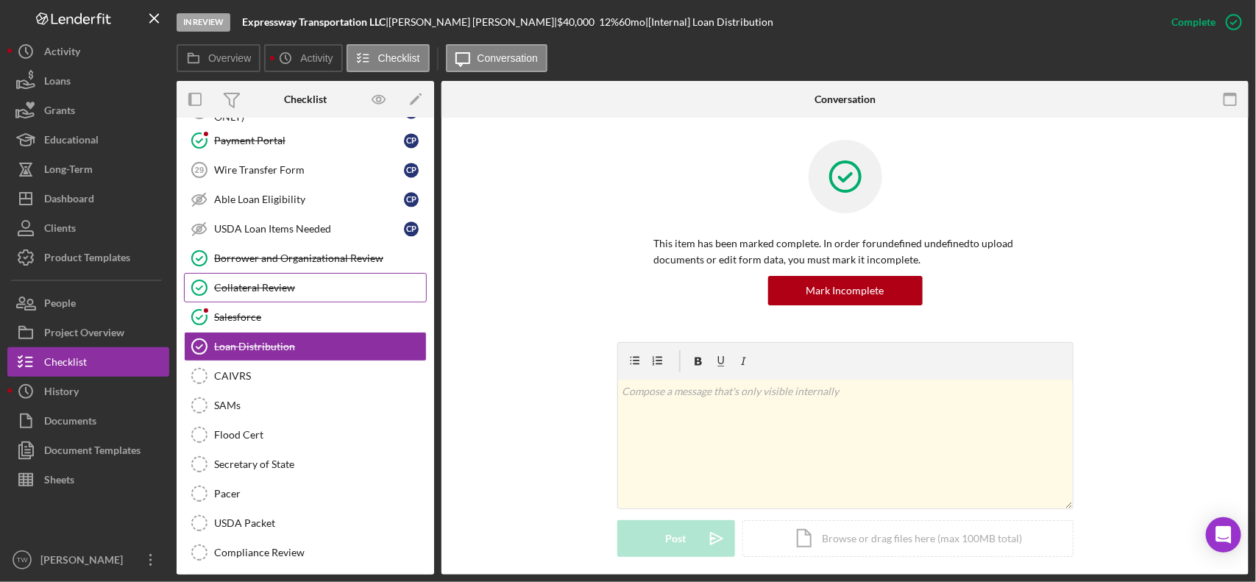
scroll to position [1327, 0]
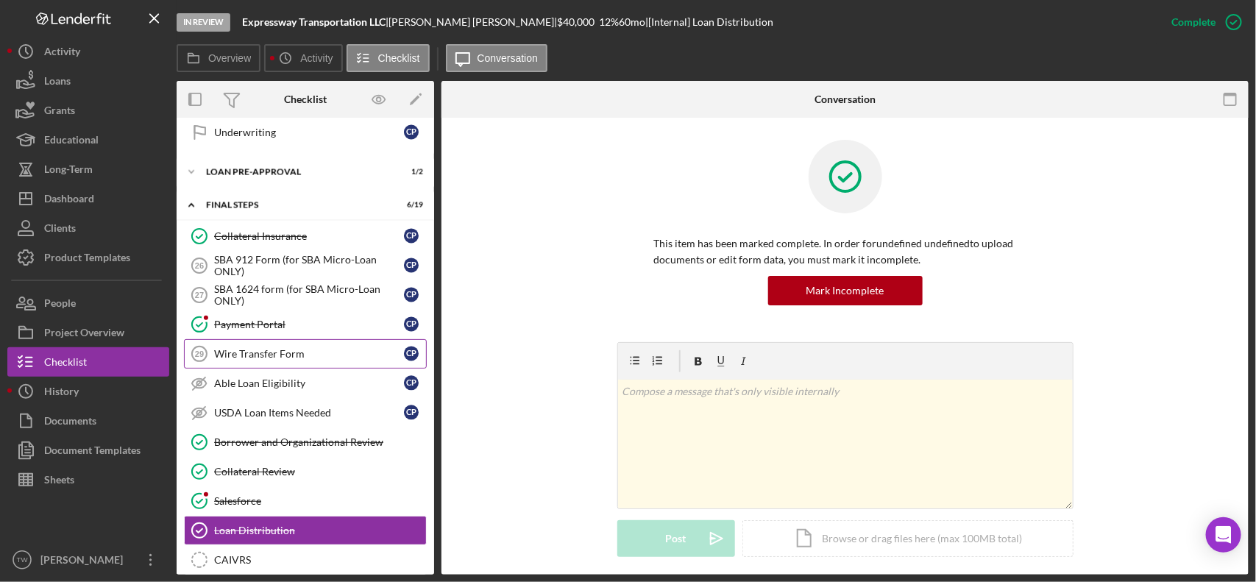
drag, startPoint x: 289, startPoint y: 366, endPoint x: 394, endPoint y: 420, distance: 117.5
click at [289, 360] on div "Wire Transfer Form" at bounding box center [309, 354] width 190 height 12
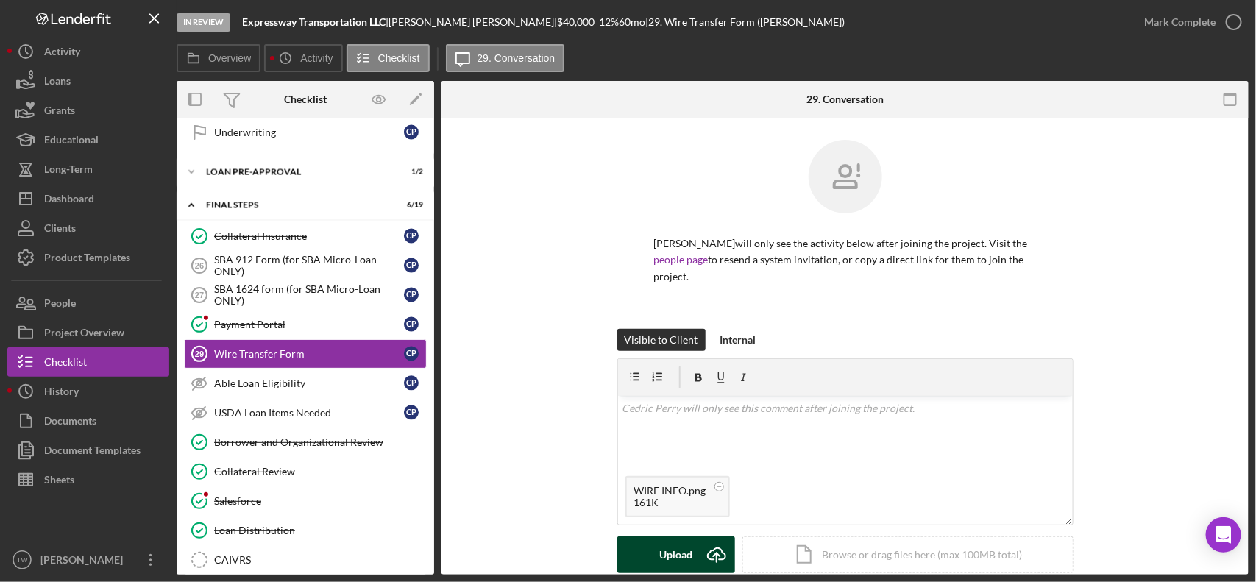
click at [643, 539] on button "Upload Icon/Upload" at bounding box center [677, 555] width 118 height 37
